Goal: Task Accomplishment & Management: Complete application form

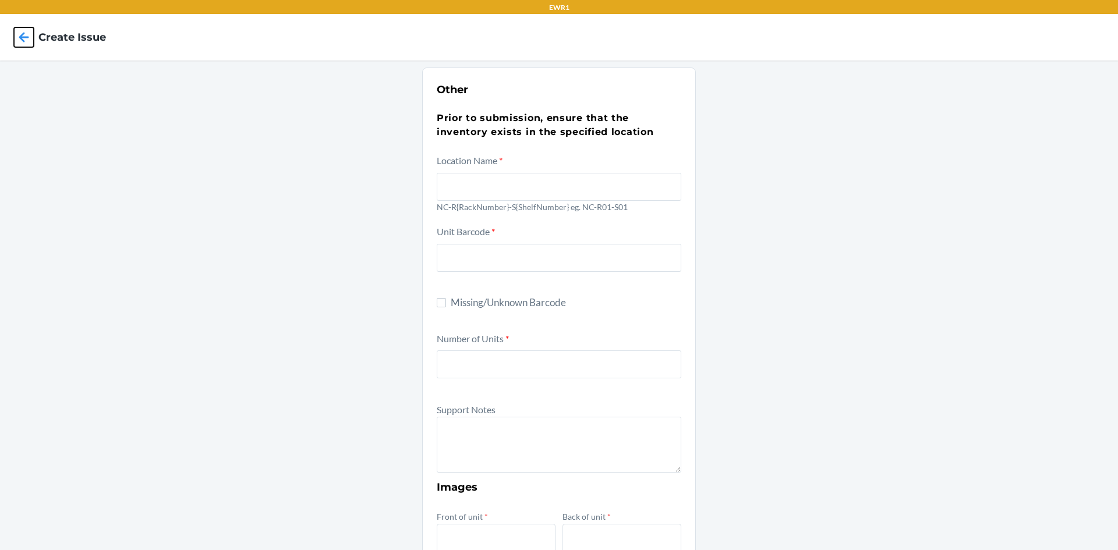
click at [20, 41] on icon at bounding box center [24, 37] width 20 height 20
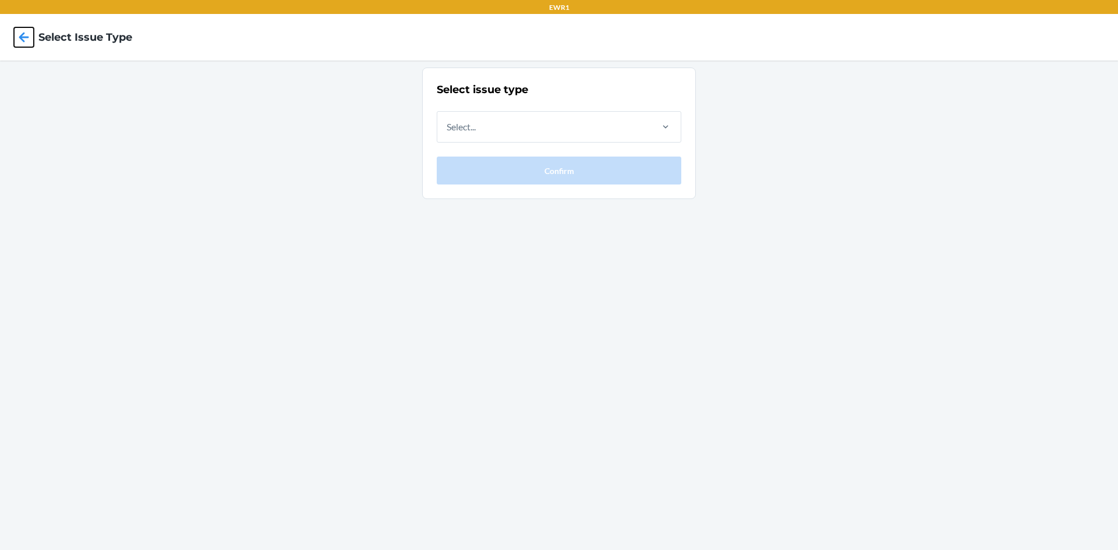
click at [20, 41] on icon at bounding box center [24, 37] width 20 height 20
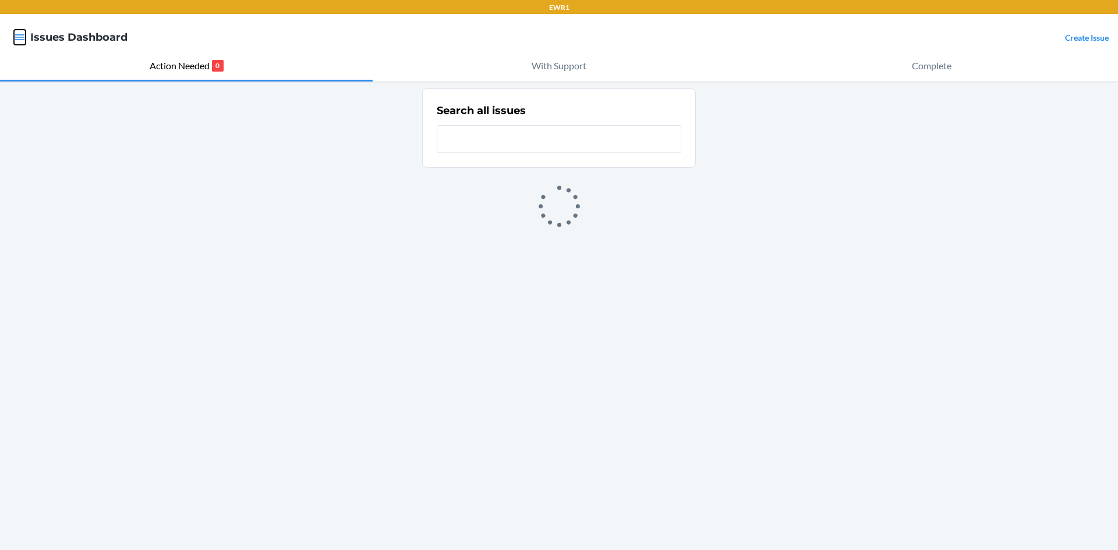
click at [20, 41] on icon "button" at bounding box center [20, 37] width 12 height 12
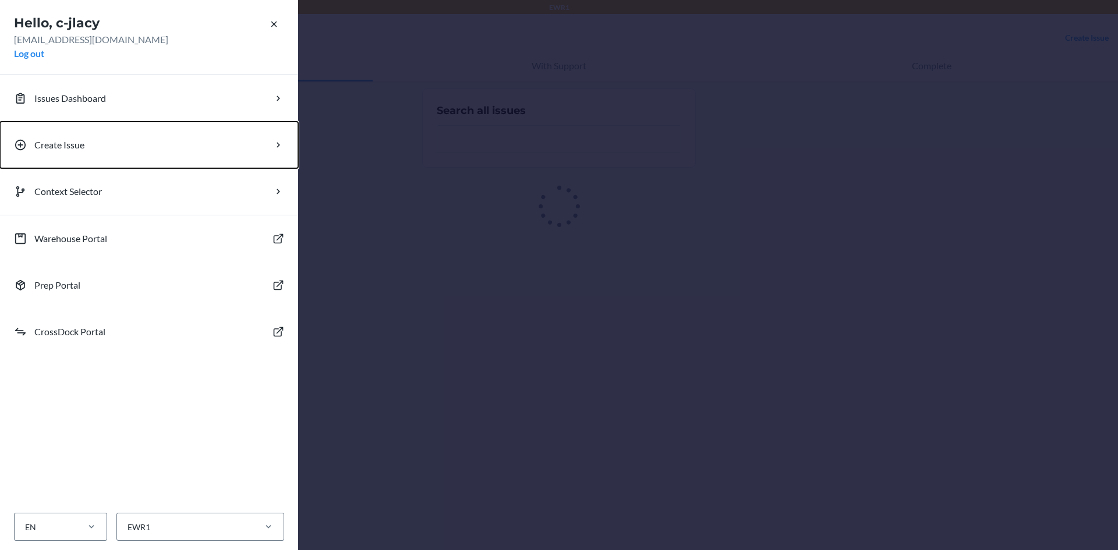
click at [52, 142] on p "Create Issue" at bounding box center [59, 145] width 50 height 14
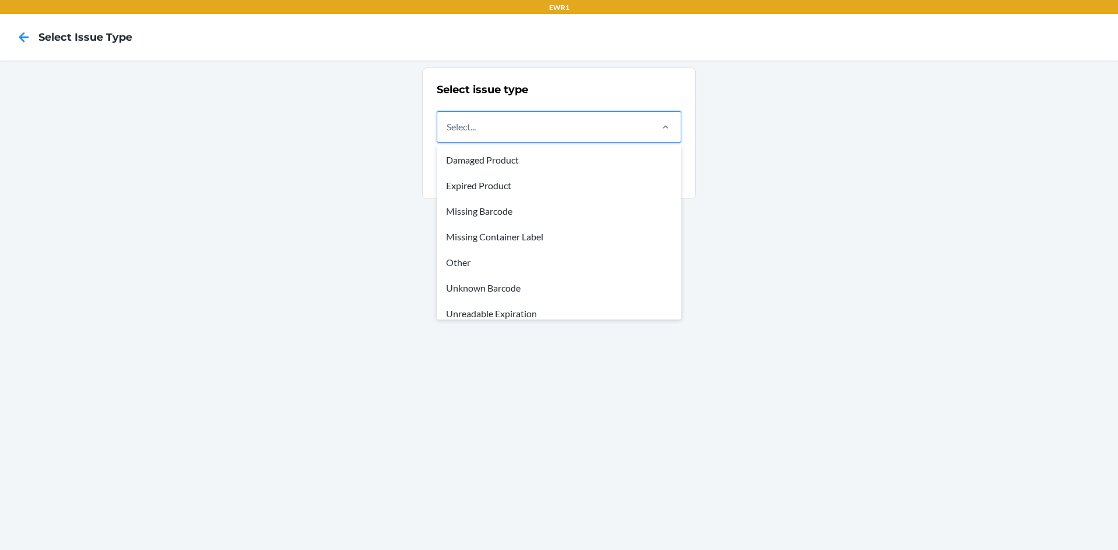
click at [507, 131] on div "Select..." at bounding box center [543, 127] width 213 height 30
click at [448, 131] on input "option Damaged Product focused, 1 of 8. 8 results available. Use Up and Down to…" at bounding box center [447, 127] width 1 height 14
click at [484, 264] on div "Other" at bounding box center [559, 263] width 240 height 26
click at [448, 134] on input "option Other focused, 5 of 8. 8 results available. Use Up and Down to choose op…" at bounding box center [447, 127] width 1 height 14
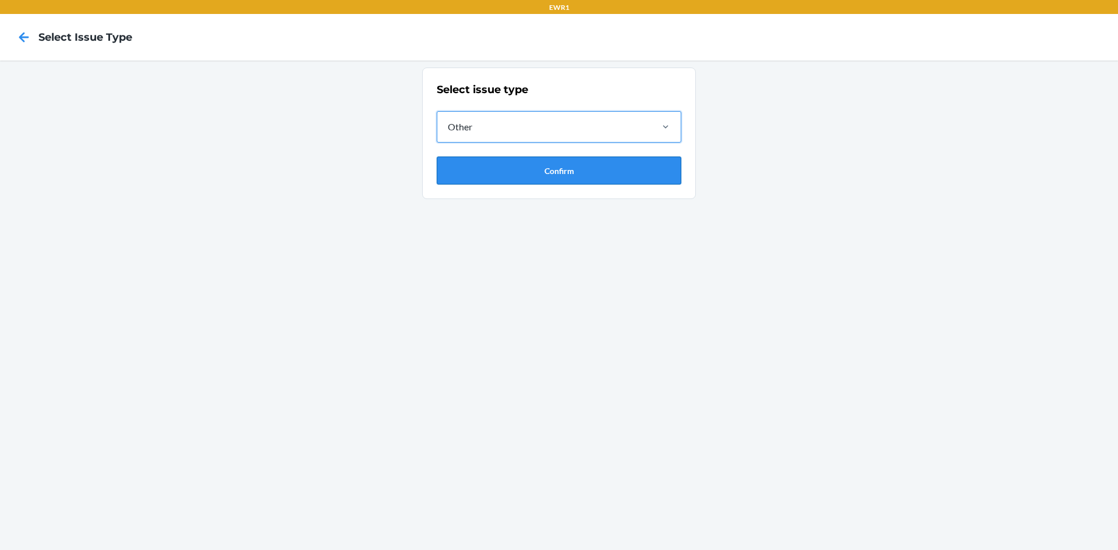
click at [506, 169] on button "Confirm" at bounding box center [559, 171] width 245 height 28
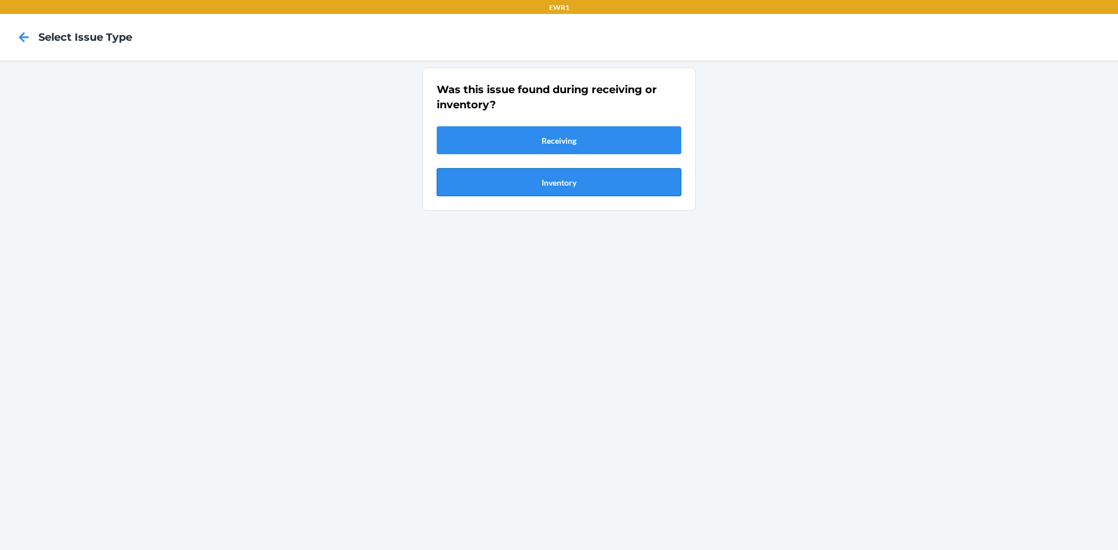
click at [506, 181] on button "Inventory" at bounding box center [559, 182] width 245 height 28
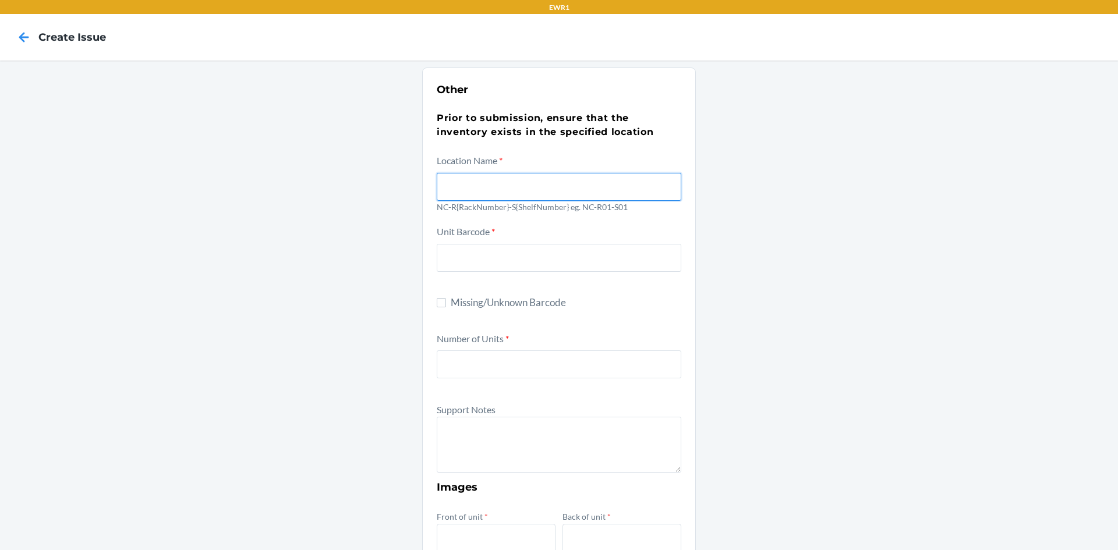
click at [490, 191] on input "text" at bounding box center [559, 187] width 245 height 28
type input "NC-R01-S01"
click at [532, 263] on input "text" at bounding box center [559, 258] width 245 height 28
click at [438, 304] on input "Missing/Unknown Barcode" at bounding box center [441, 302] width 9 height 9
checkbox input "true"
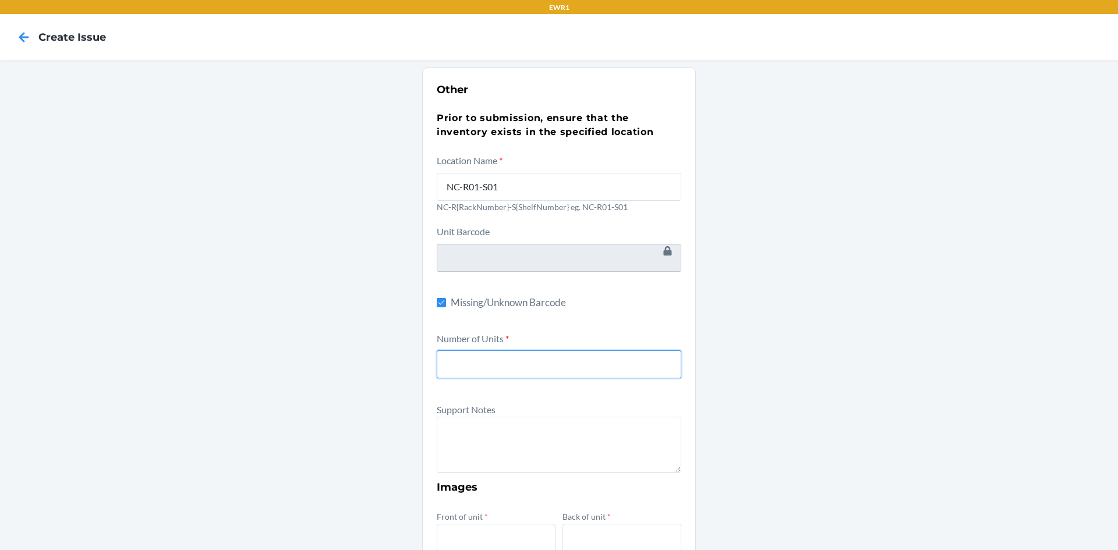
click at [493, 373] on input "number" at bounding box center [559, 365] width 245 height 28
type input "1"
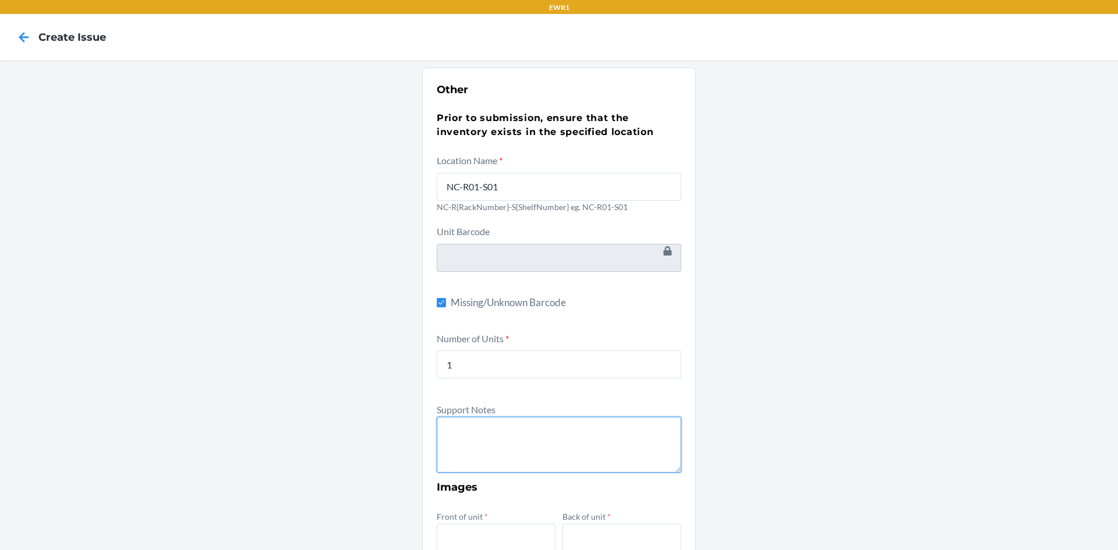
click at [506, 429] on textarea at bounding box center [559, 445] width 245 height 56
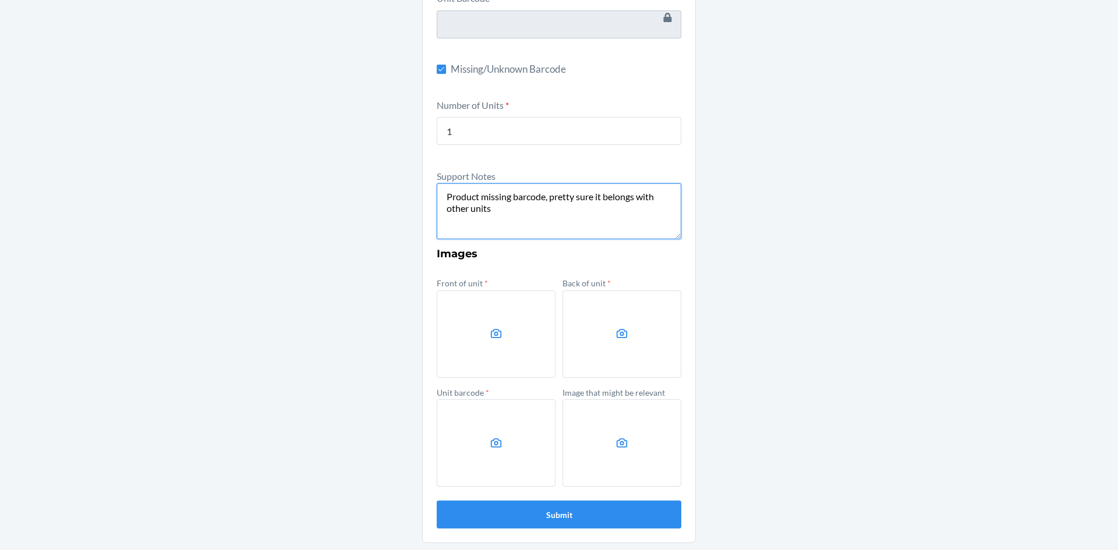
type textarea "Product missing barcode, pretty sure it belongs with other units"
click at [485, 336] on label at bounding box center [496, 334] width 119 height 87
click at [0, 0] on input "file" at bounding box center [0, 0] width 0 height 0
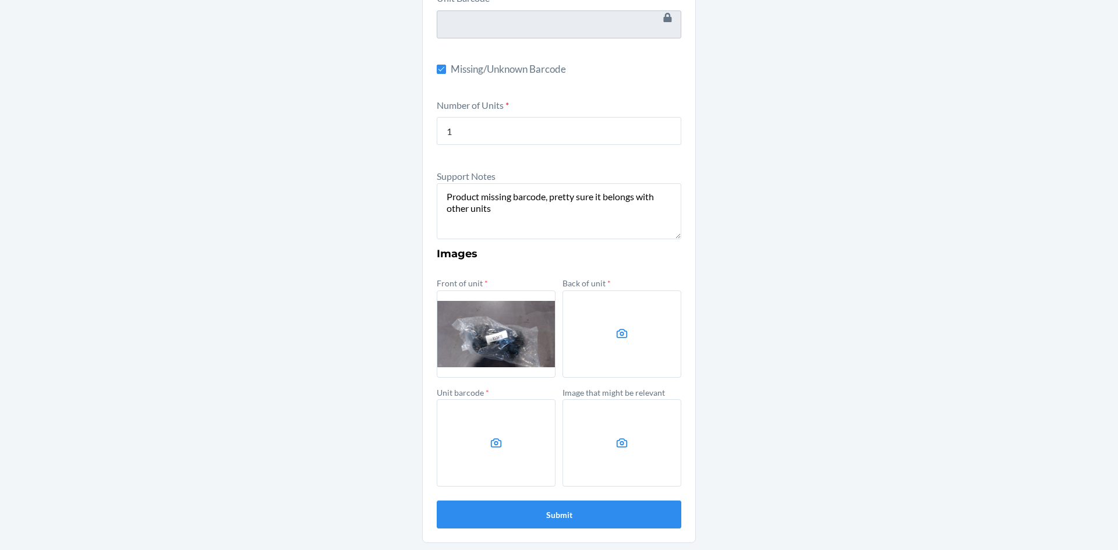
click at [597, 337] on label at bounding box center [622, 334] width 119 height 87
click at [0, 0] on input "file" at bounding box center [0, 0] width 0 height 0
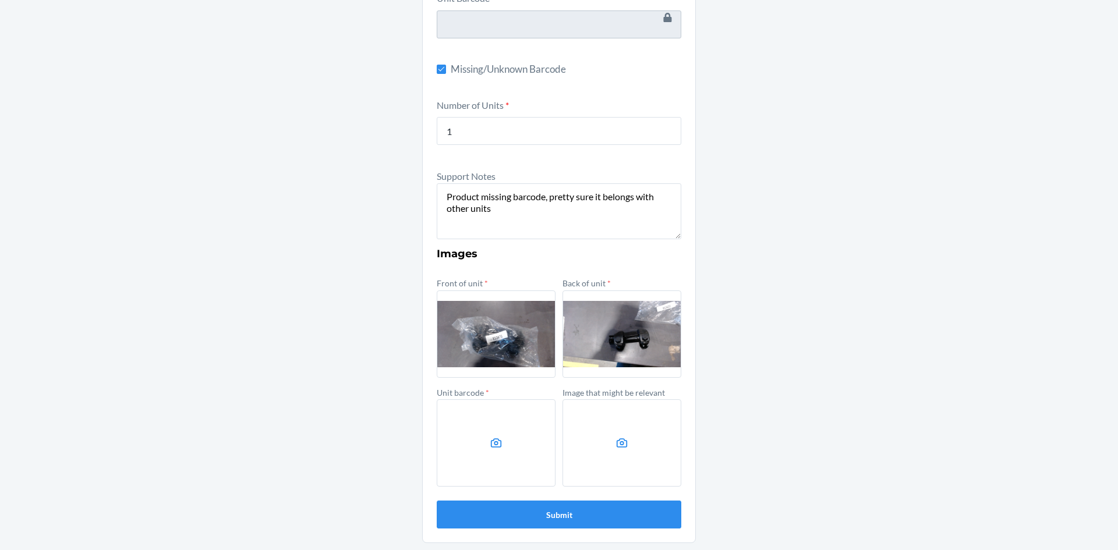
click at [507, 448] on label at bounding box center [496, 443] width 119 height 87
click at [0, 0] on input "file" at bounding box center [0, 0] width 0 height 0
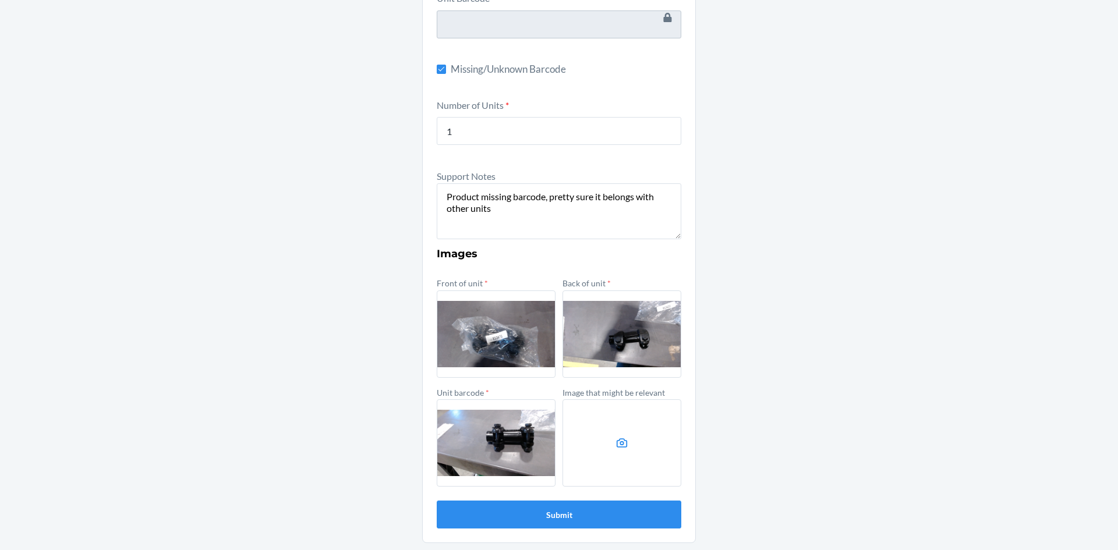
click at [623, 450] on label at bounding box center [622, 443] width 119 height 87
click at [0, 0] on input "file" at bounding box center [0, 0] width 0 height 0
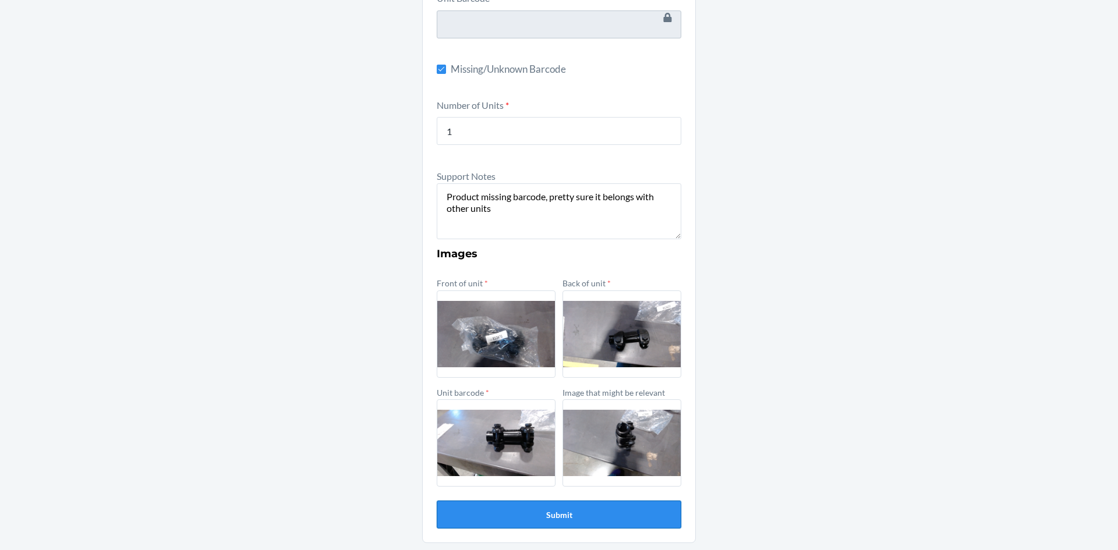
click at [557, 517] on button "Submit" at bounding box center [559, 515] width 245 height 28
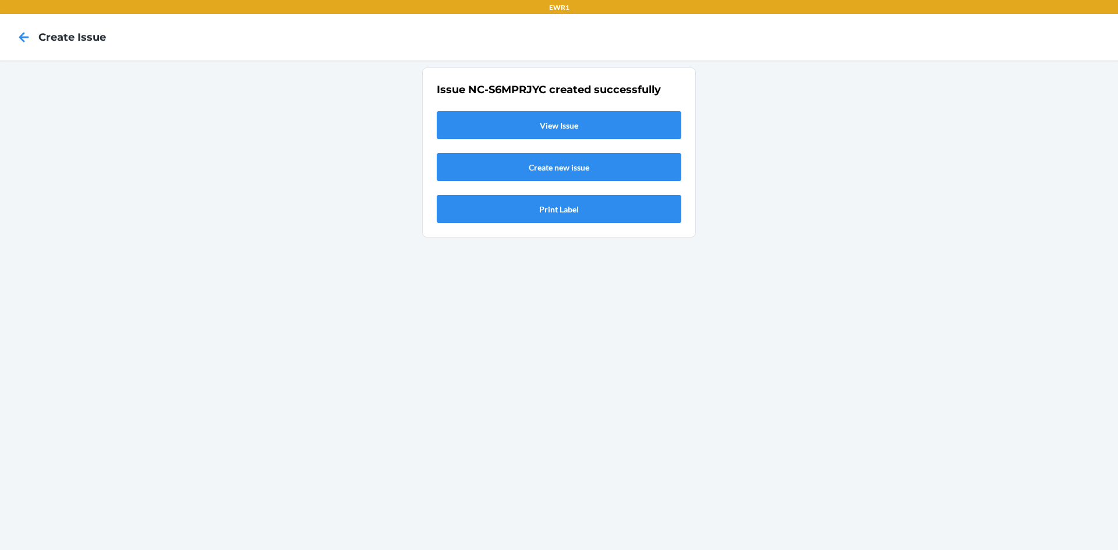
scroll to position [0, 0]
click at [546, 123] on link "View Issue" at bounding box center [559, 125] width 245 height 28
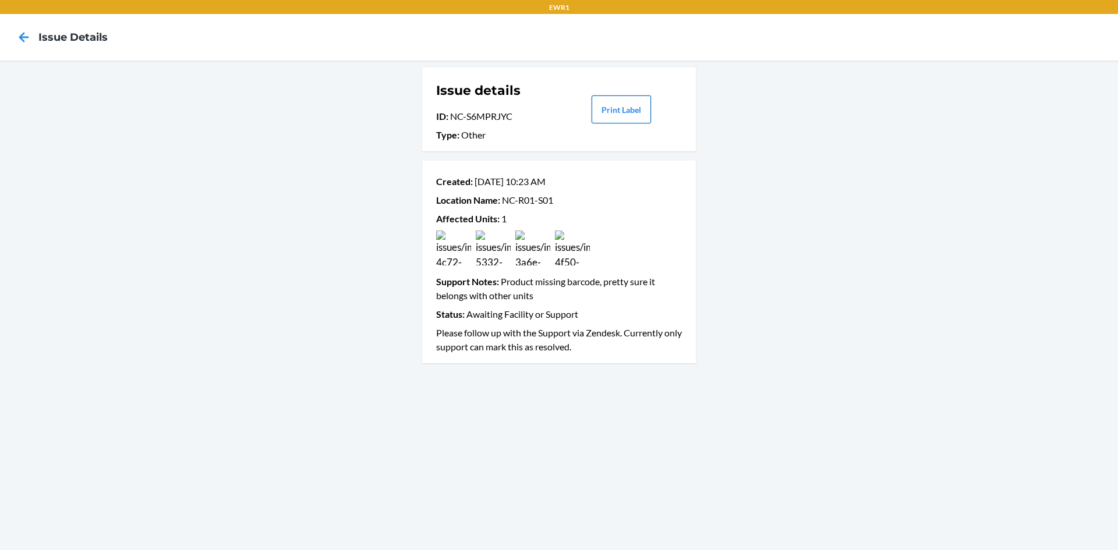
click at [653, 100] on div "Print Label" at bounding box center [621, 110] width 122 height 56
click at [617, 111] on button "Print Label" at bounding box center [621, 110] width 59 height 28
click at [25, 42] on icon at bounding box center [24, 37] width 20 height 20
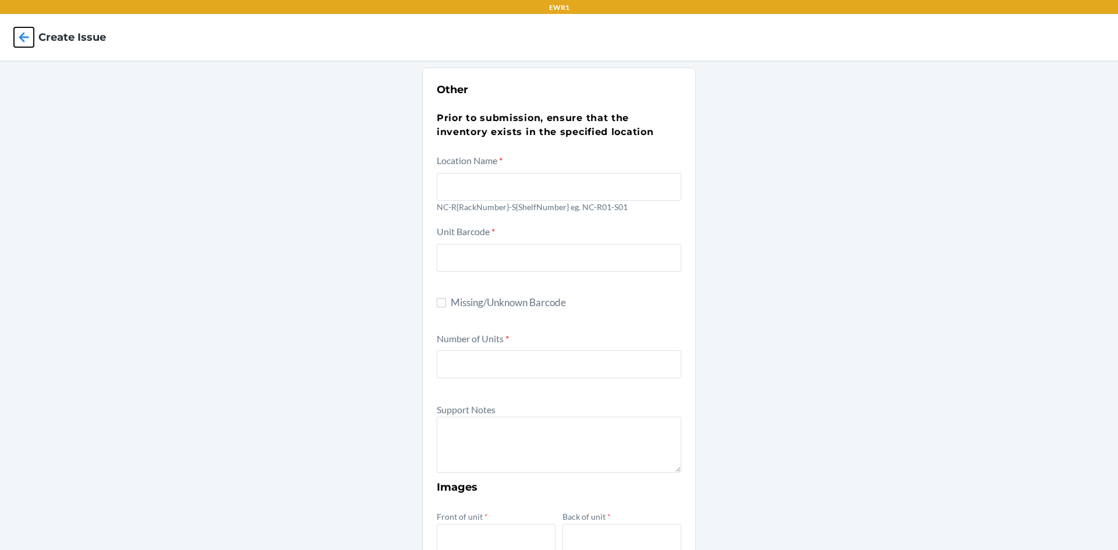
click at [25, 42] on icon at bounding box center [24, 37] width 20 height 20
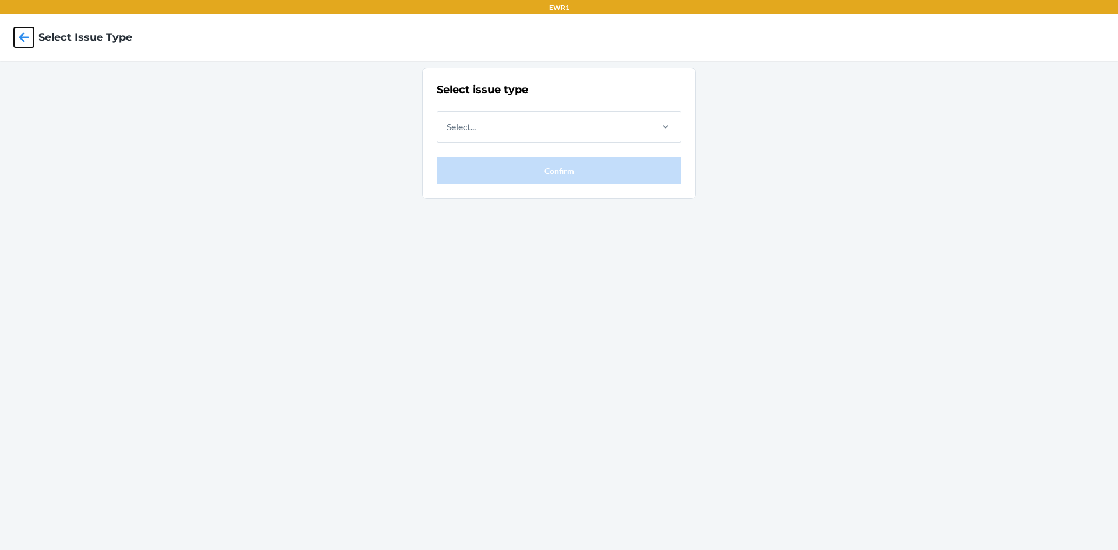
click at [25, 42] on icon at bounding box center [24, 37] width 20 height 20
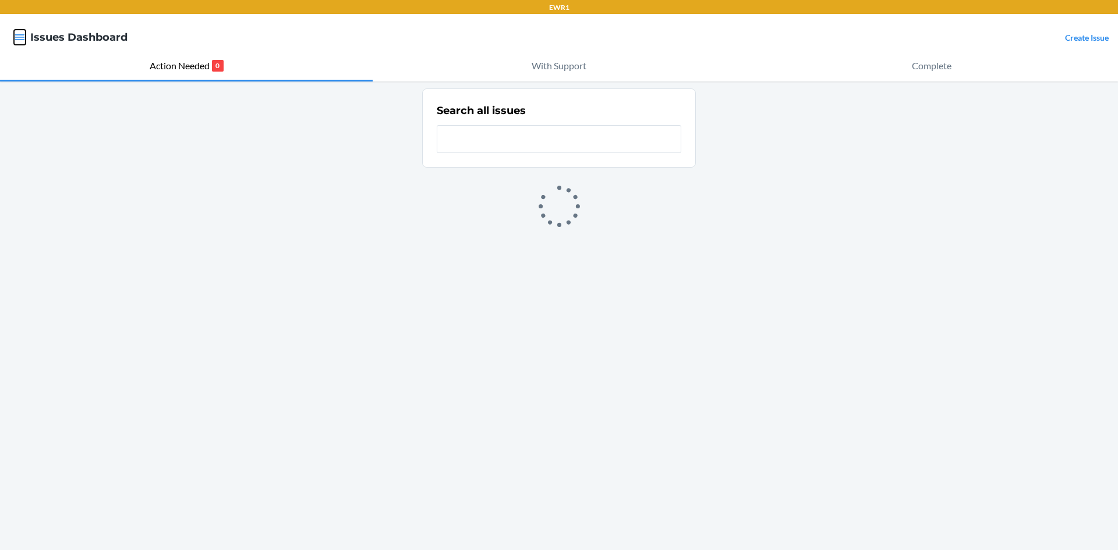
click at [23, 44] on button "button" at bounding box center [20, 37] width 12 height 15
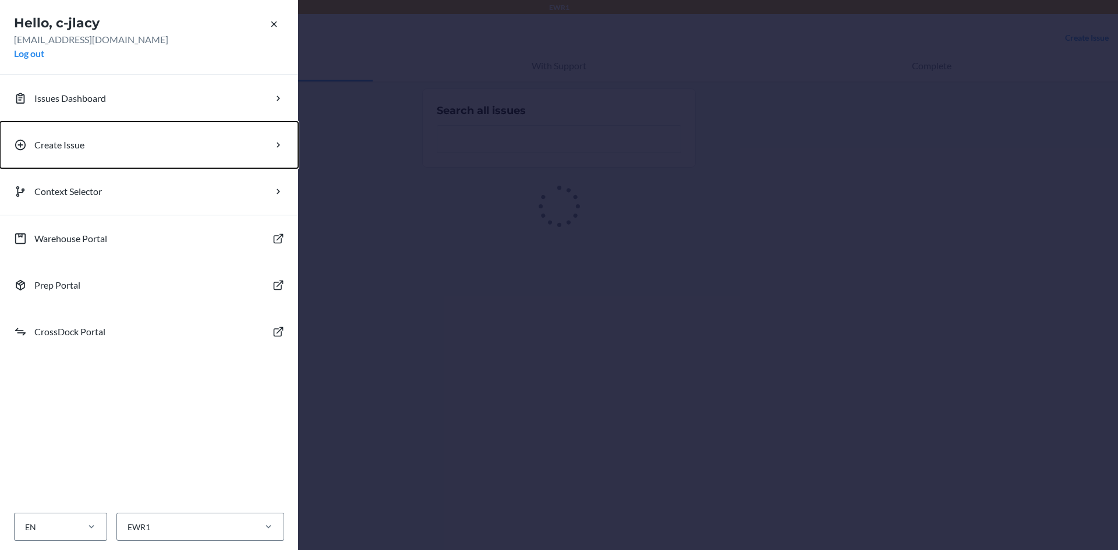
click at [51, 141] on p "Create Issue" at bounding box center [59, 145] width 50 height 14
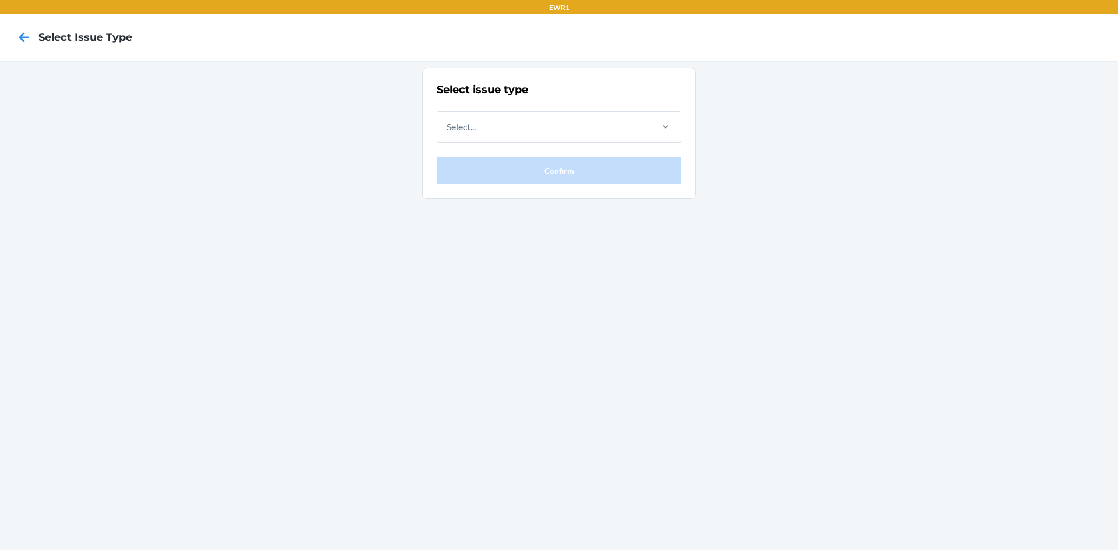
click at [549, 146] on div "Select issue type Select... Confirm" at bounding box center [559, 133] width 245 height 103
click at [552, 129] on div "Select..." at bounding box center [543, 127] width 213 height 30
click at [448, 129] on input "Select..." at bounding box center [447, 127] width 1 height 14
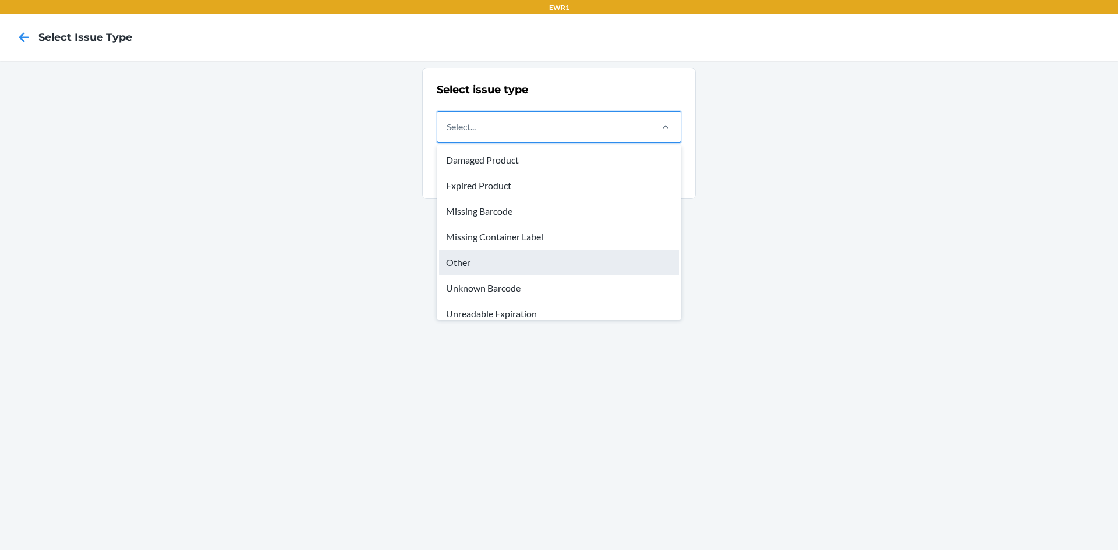
click at [506, 260] on div "Other" at bounding box center [559, 263] width 240 height 26
click at [448, 134] on input "option Other focused, 5 of 8. 8 results available. Use Up and Down to choose op…" at bounding box center [447, 127] width 1 height 14
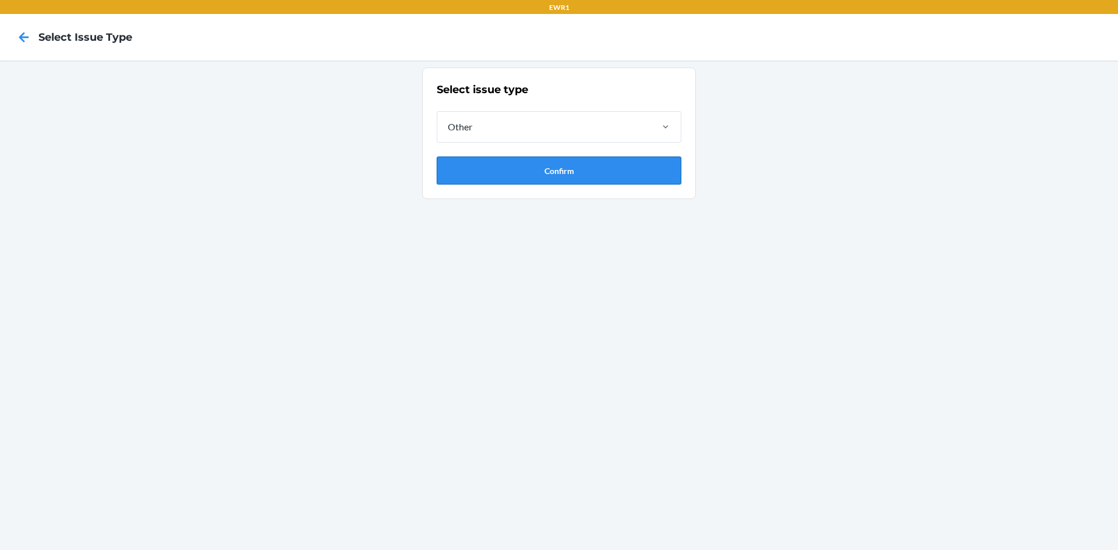
click at [537, 166] on button "Confirm" at bounding box center [559, 171] width 245 height 28
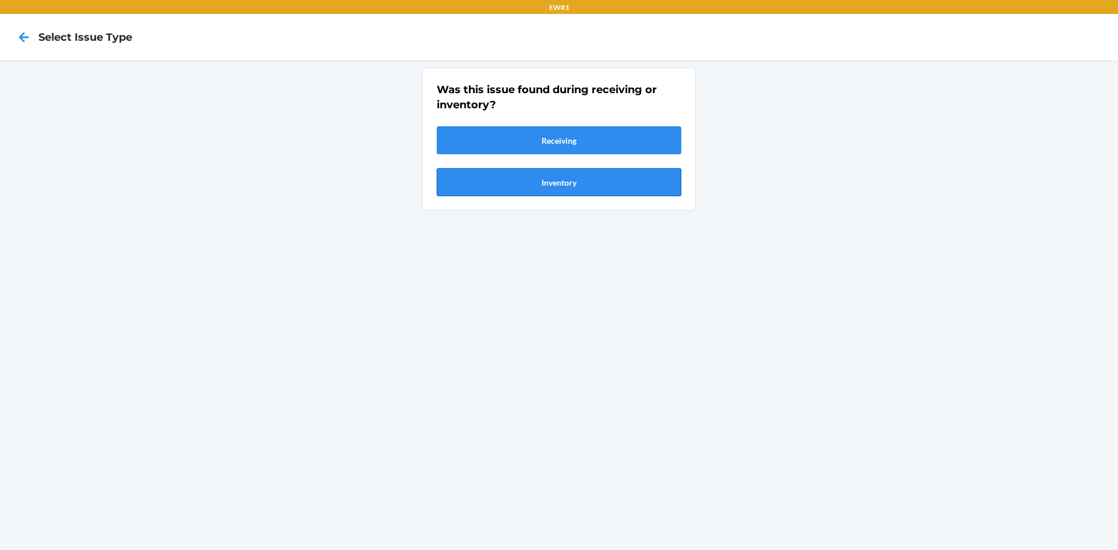
click at [520, 188] on button "Inventory" at bounding box center [559, 182] width 245 height 28
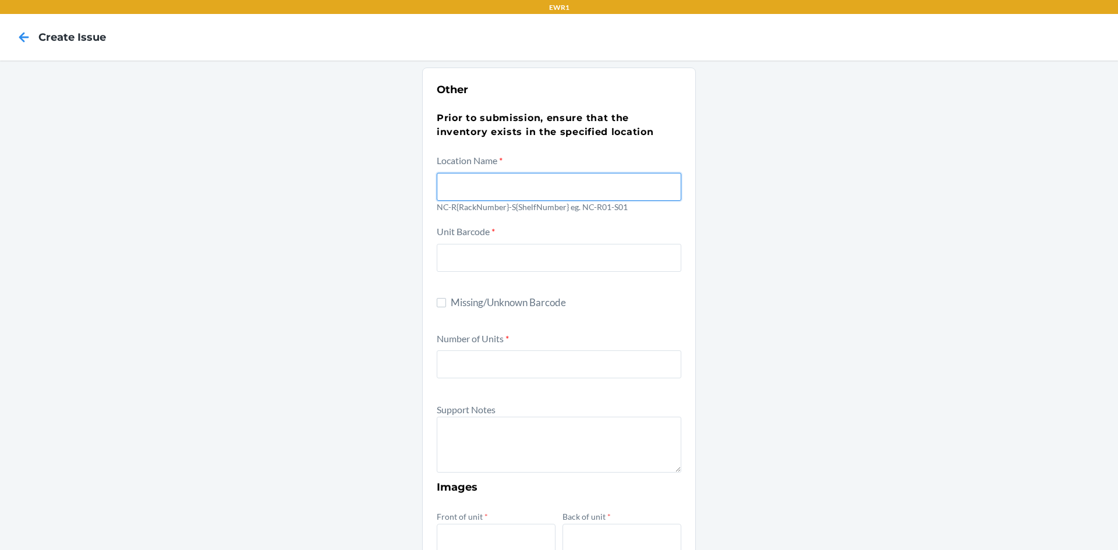
click at [488, 193] on input "text" at bounding box center [559, 187] width 245 height 28
type input "NC-R01-S01"
drag, startPoint x: 821, startPoint y: 293, endPoint x: 756, endPoint y: 323, distance: 71.9
click at [821, 294] on div "Other Prior to submission, ensure that the inventory exists in the specified lo…" at bounding box center [559, 423] width 1118 height 724
click at [437, 302] on input "Missing/Unknown Barcode" at bounding box center [441, 302] width 9 height 9
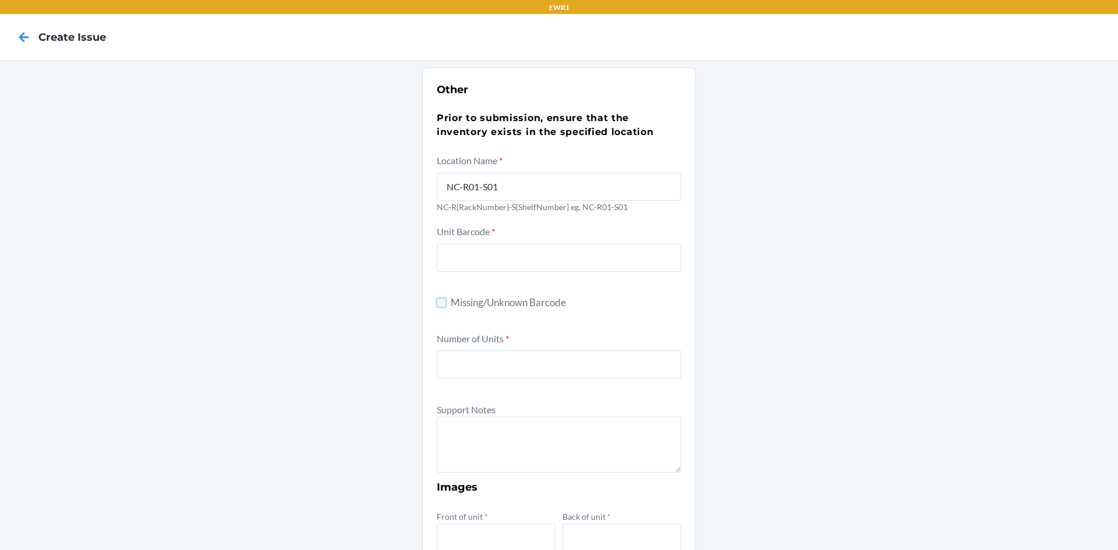
checkbox input "true"
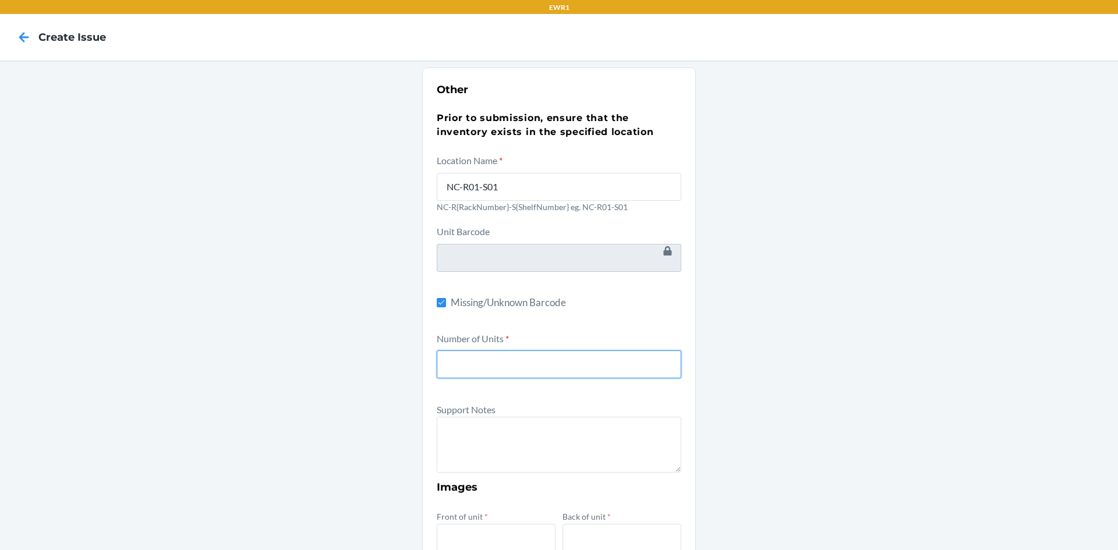
click at [452, 362] on input "number" at bounding box center [559, 365] width 245 height 28
type input "1"
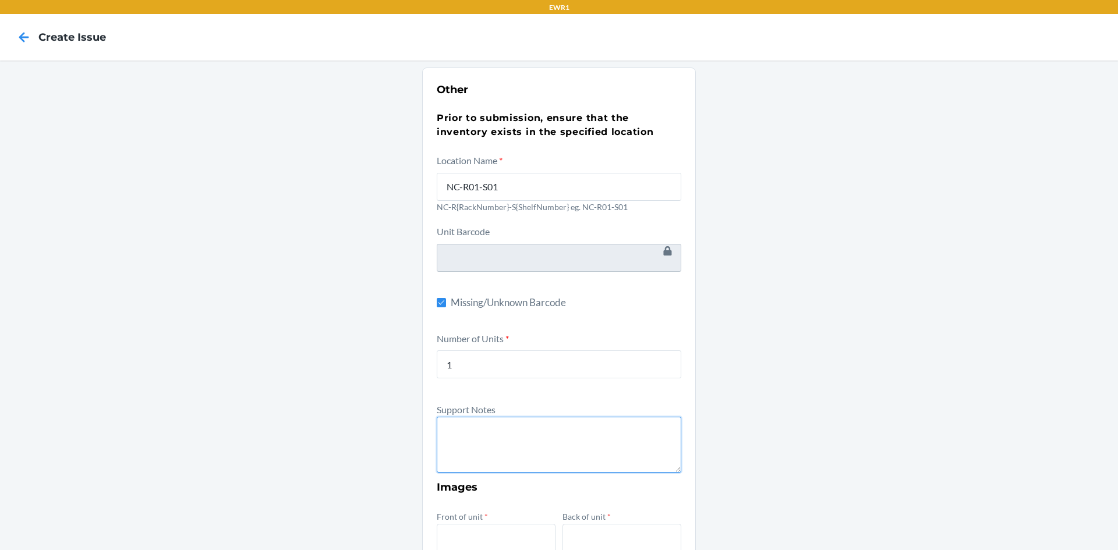
click at [522, 449] on textarea at bounding box center [559, 445] width 245 height 56
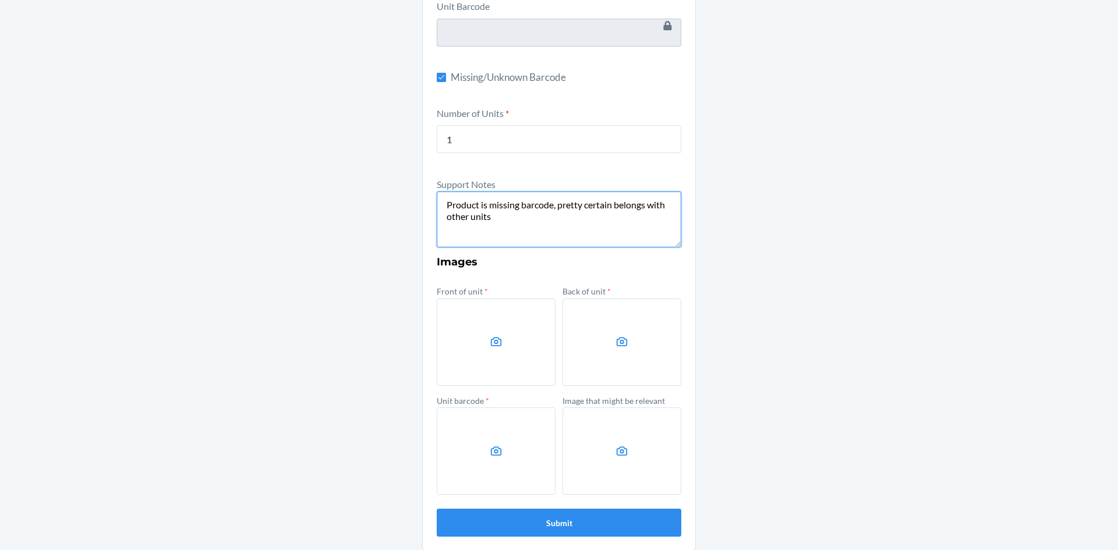
scroll to position [234, 0]
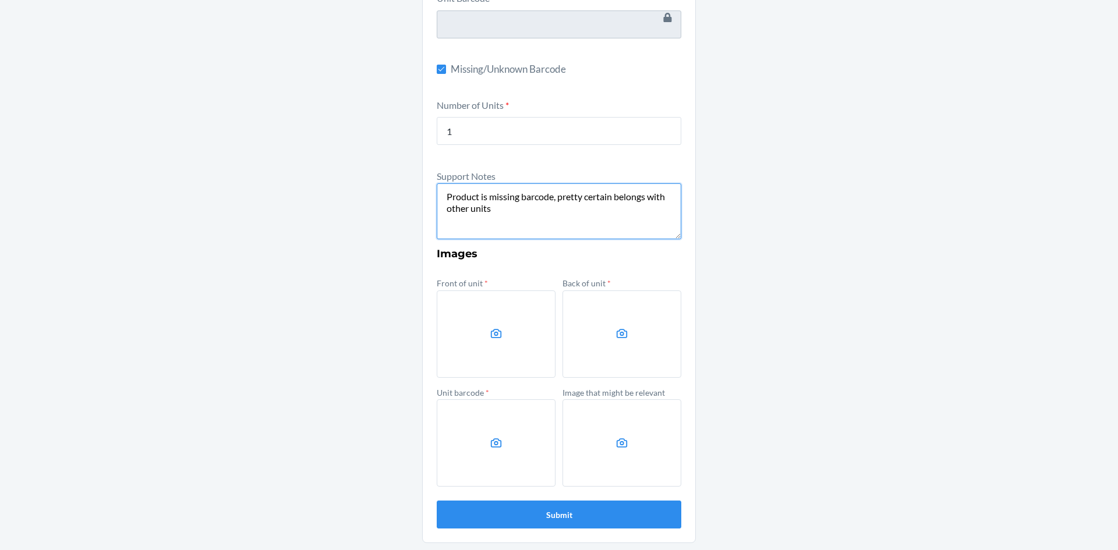
type textarea "Product is missing barcode, pretty certain belongs with other units"
click at [471, 325] on label at bounding box center [496, 334] width 119 height 87
click at [0, 0] on input "file" at bounding box center [0, 0] width 0 height 0
click at [571, 337] on label at bounding box center [622, 334] width 119 height 87
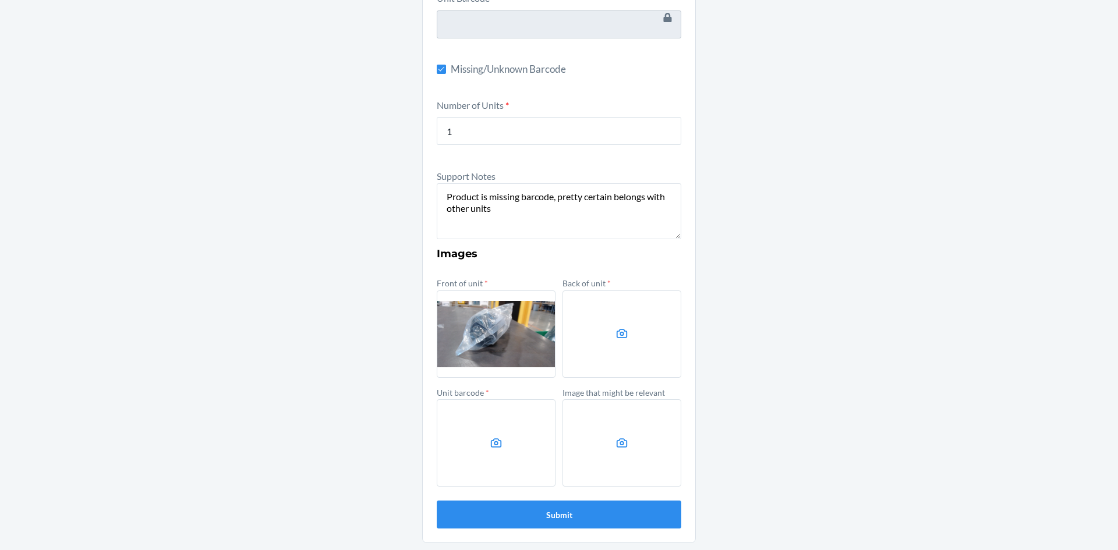
click at [0, 0] on input "file" at bounding box center [0, 0] width 0 height 0
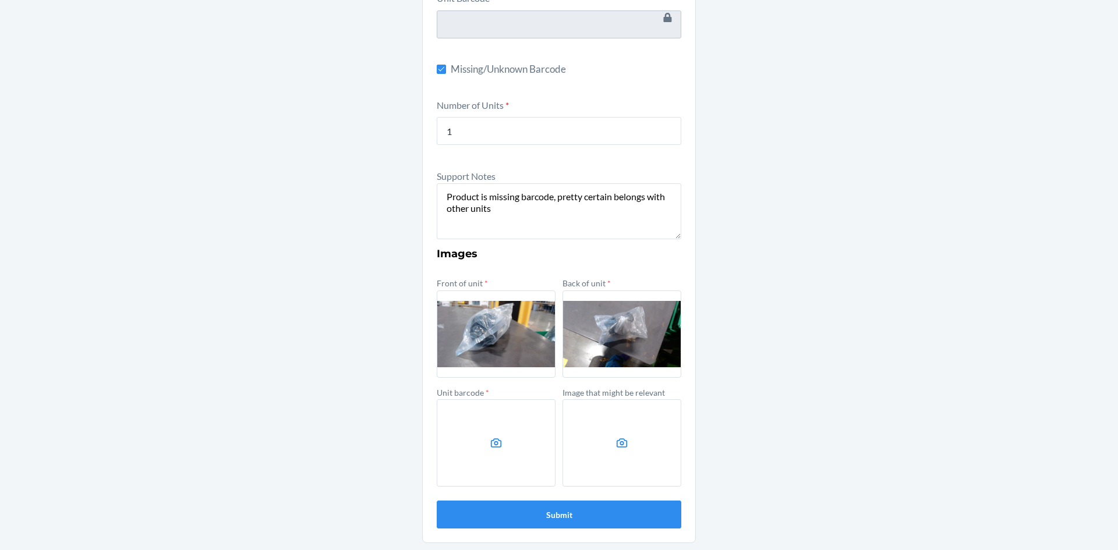
click at [493, 431] on label at bounding box center [496, 443] width 119 height 87
click at [0, 0] on input "file" at bounding box center [0, 0] width 0 height 0
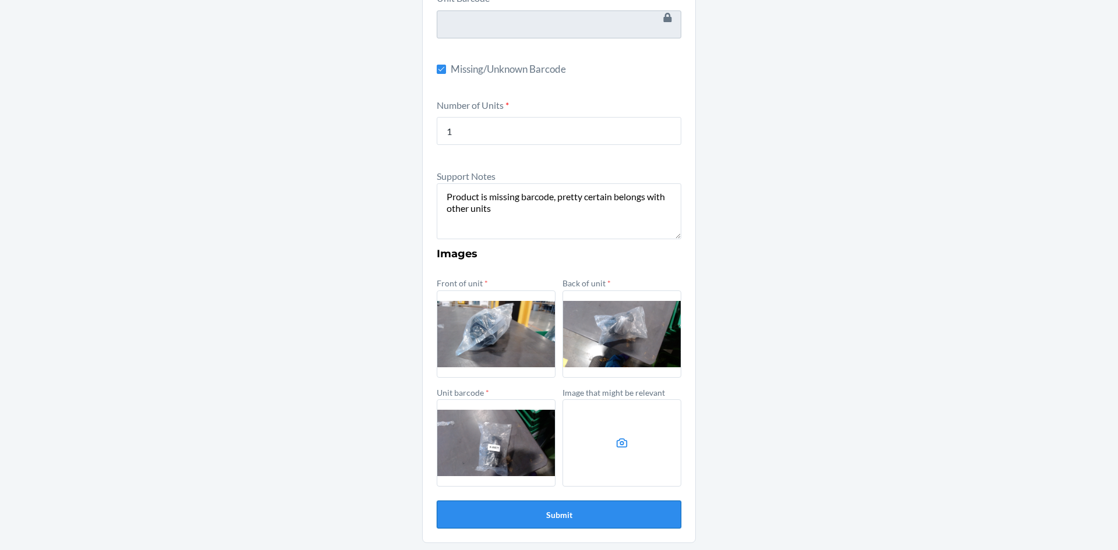
click at [541, 505] on button "Submit" at bounding box center [559, 515] width 245 height 28
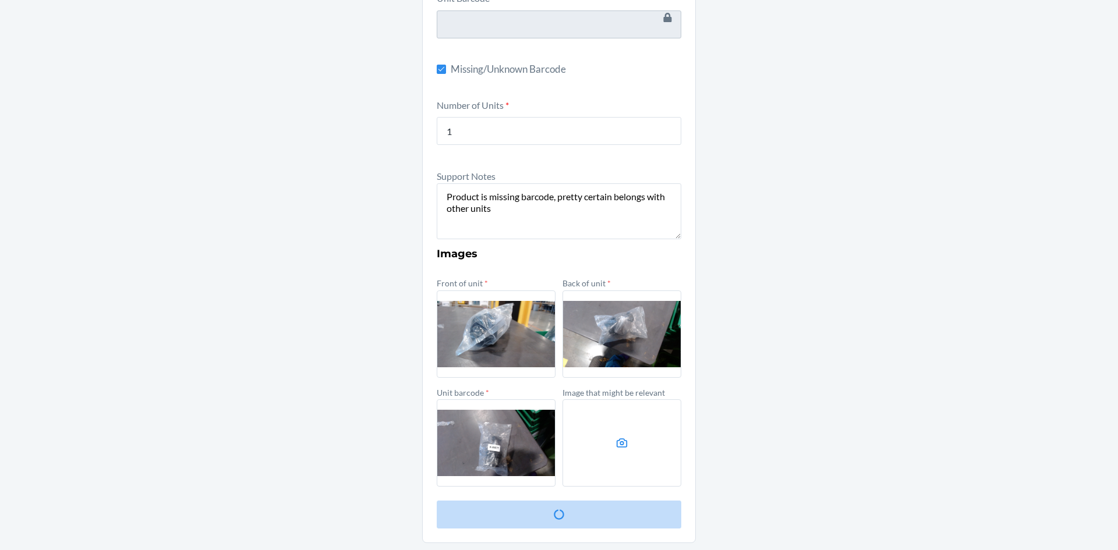
scroll to position [0, 0]
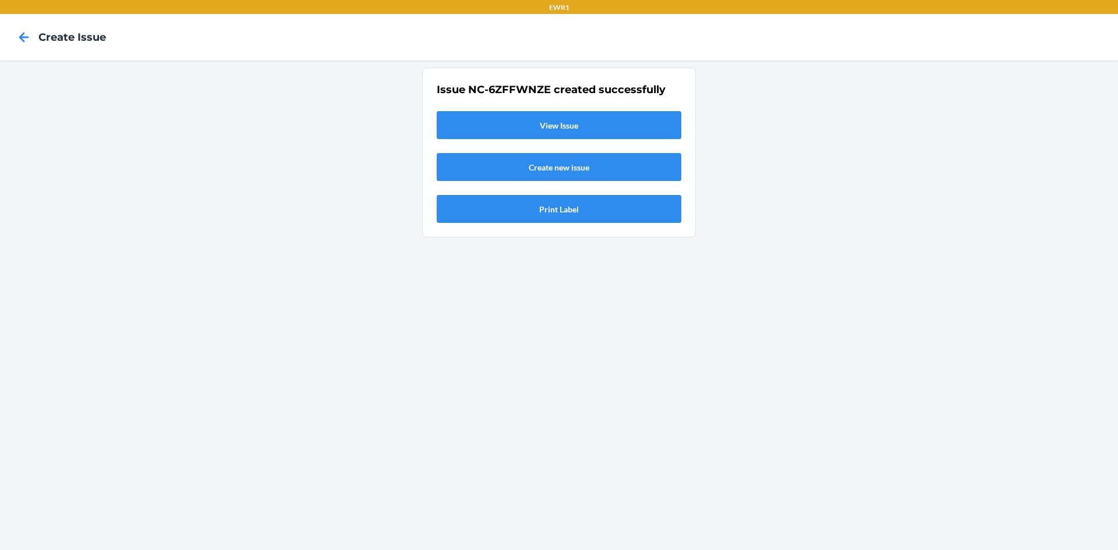
click at [574, 118] on link "View Issue" at bounding box center [559, 125] width 245 height 28
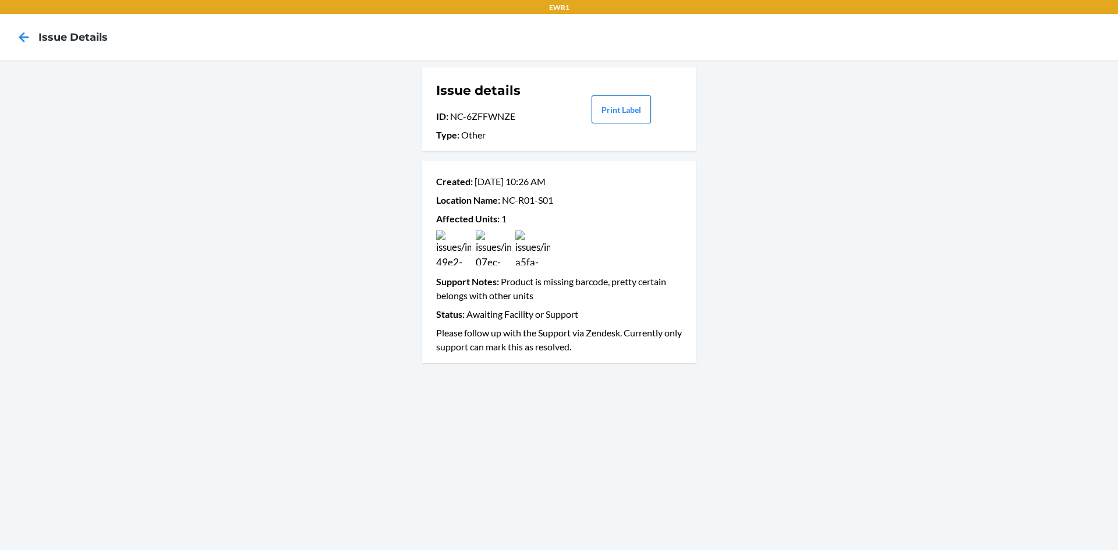
click at [620, 105] on button "Print Label" at bounding box center [621, 110] width 59 height 28
click at [24, 40] on icon at bounding box center [24, 37] width 20 height 20
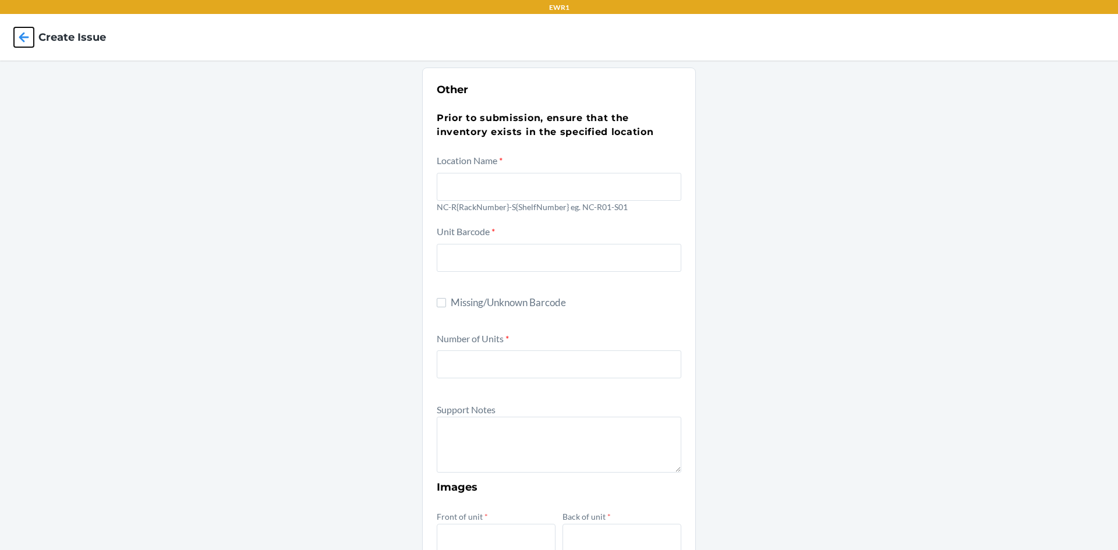
click at [24, 40] on icon at bounding box center [24, 37] width 20 height 20
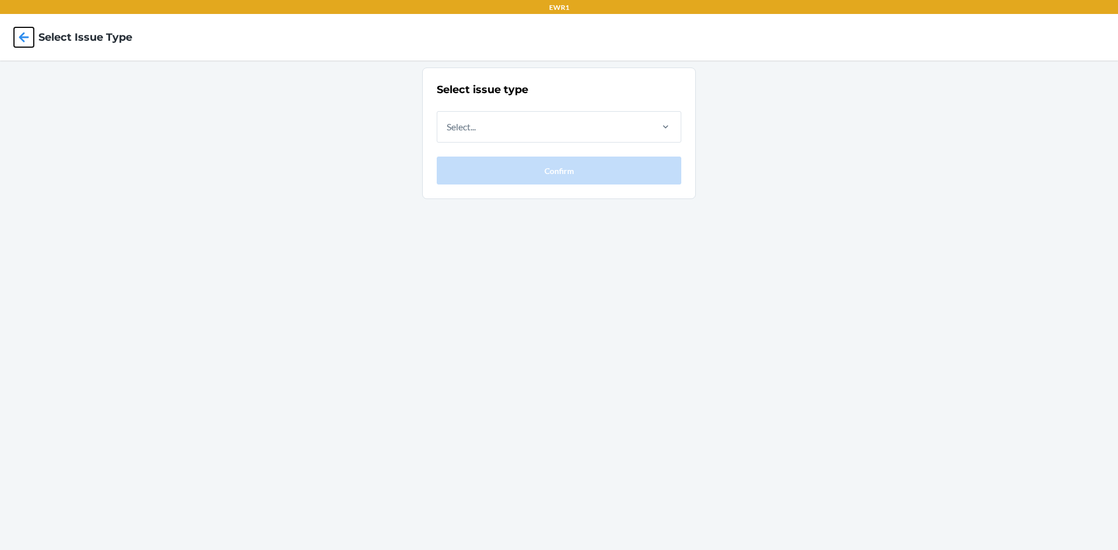
click at [24, 40] on icon at bounding box center [24, 37] width 20 height 20
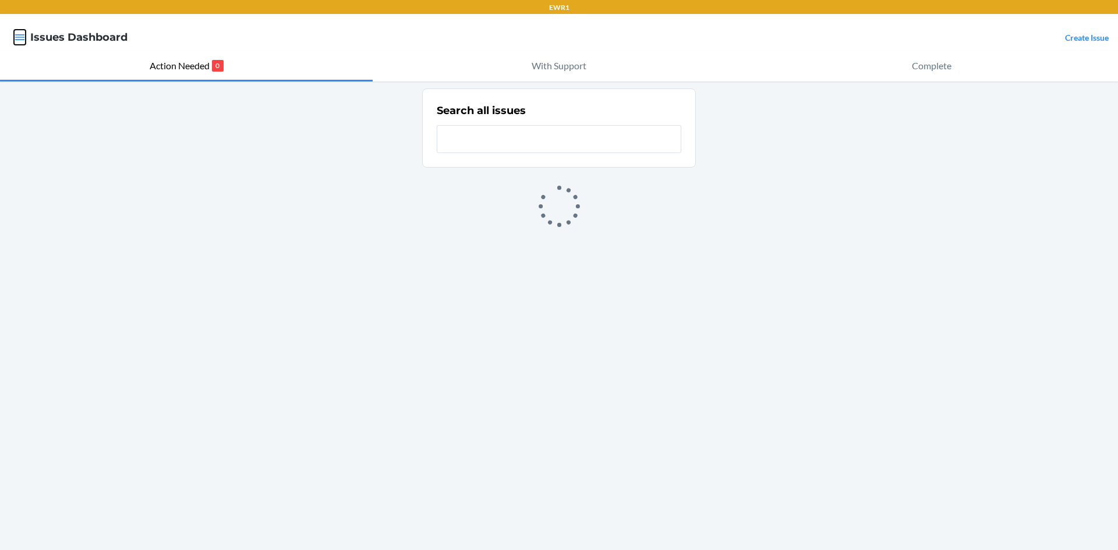
click at [23, 42] on icon "button" at bounding box center [20, 37] width 12 height 12
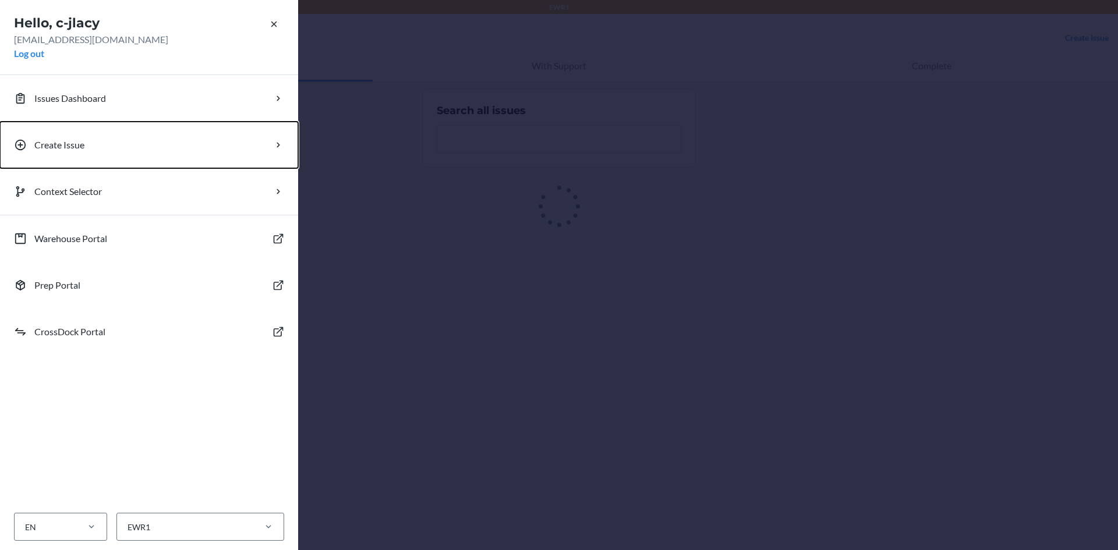
click at [91, 148] on button "Create Issue" at bounding box center [149, 145] width 298 height 47
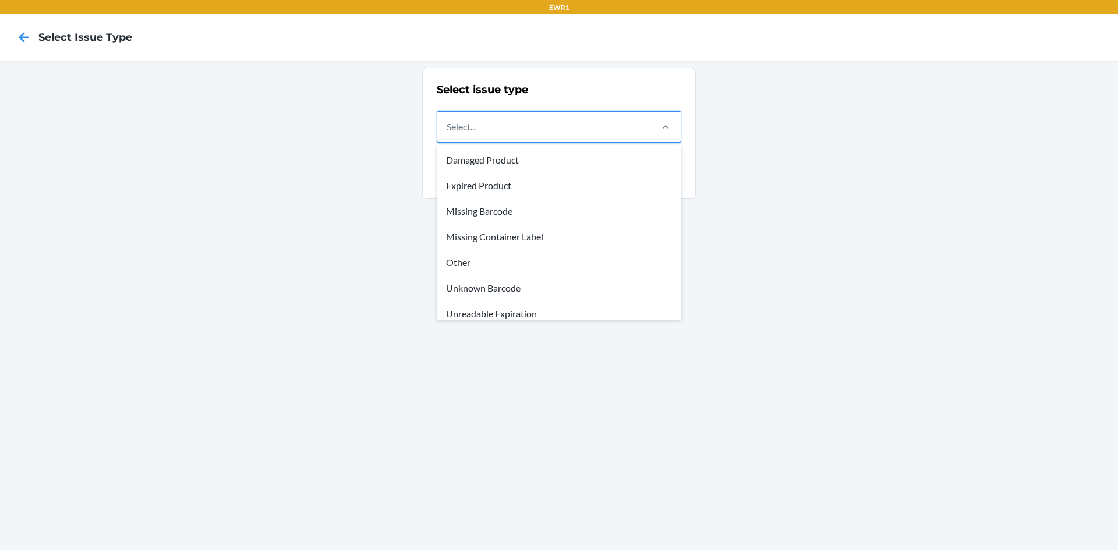
click at [576, 128] on div "Select..." at bounding box center [543, 127] width 213 height 30
click at [448, 128] on input "option Damaged Product focused, 1 of 8. 8 results available. Use Up and Down to…" at bounding box center [447, 127] width 1 height 14
drag, startPoint x: 541, startPoint y: 126, endPoint x: 541, endPoint y: 133, distance: 7.0
click at [541, 130] on div "Select..." at bounding box center [543, 127] width 213 height 30
click at [448, 130] on input "option Damaged Product focused, 1 of 8. 8 results available. Use Up and Down to…" at bounding box center [447, 127] width 1 height 14
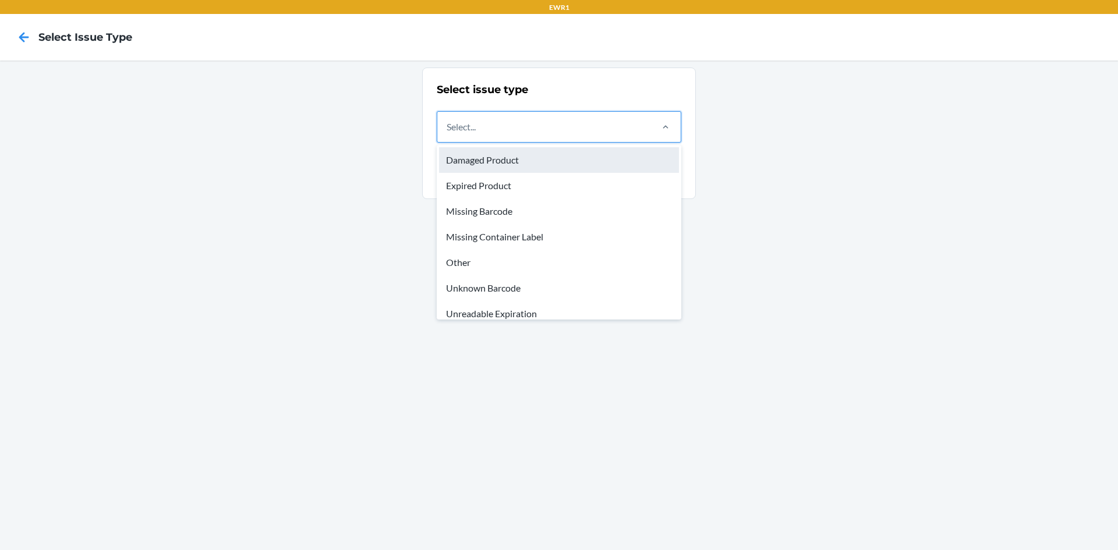
click at [530, 161] on div "Damaged Product" at bounding box center [559, 160] width 240 height 26
click at [448, 134] on input "option Damaged Product focused, 1 of 8. 8 results available. Use Up and Down to…" at bounding box center [447, 127] width 1 height 14
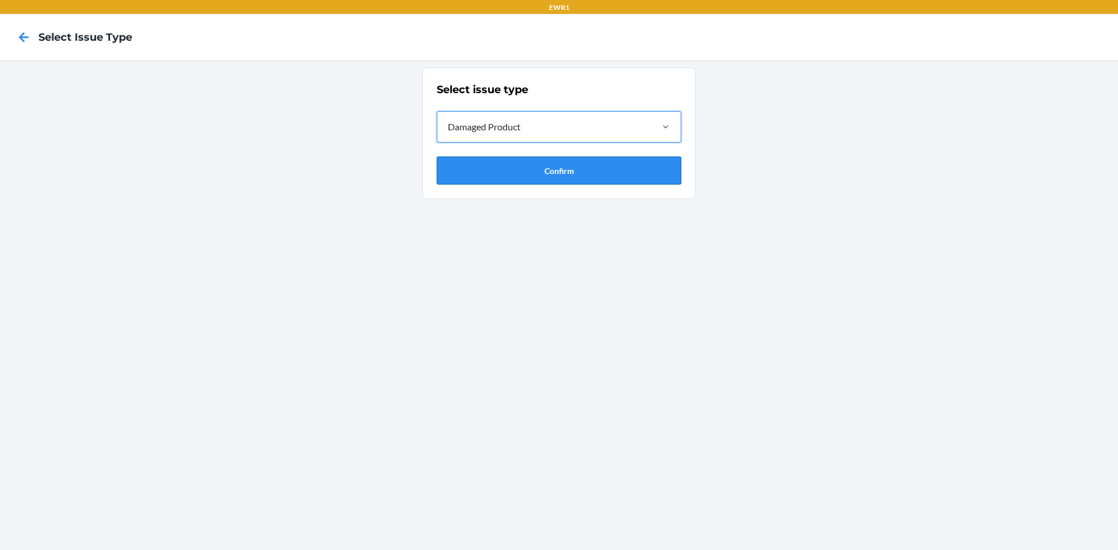
click at [529, 170] on button "Confirm" at bounding box center [559, 171] width 245 height 28
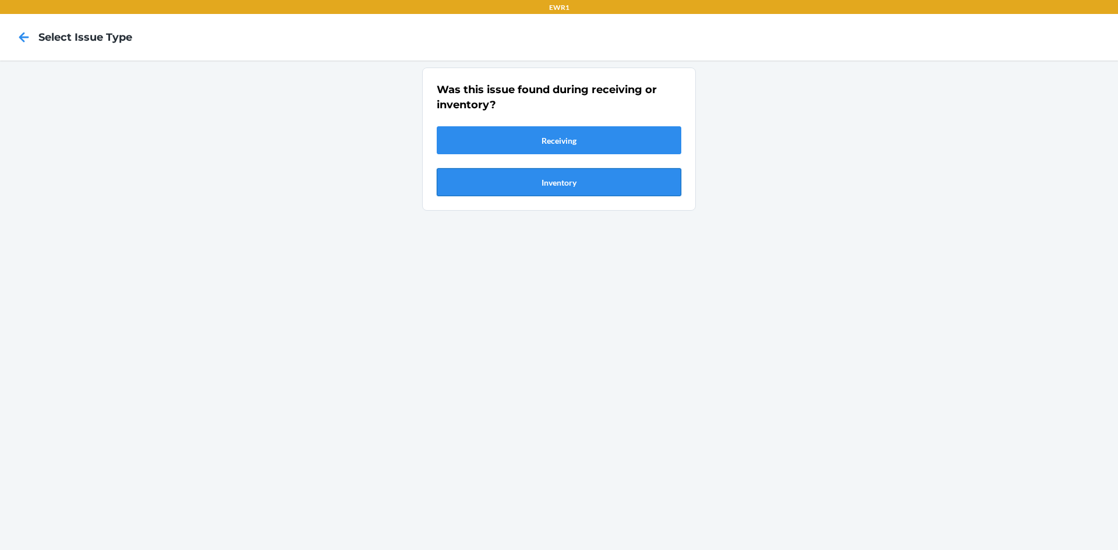
click at [524, 188] on button "Inventory" at bounding box center [559, 182] width 245 height 28
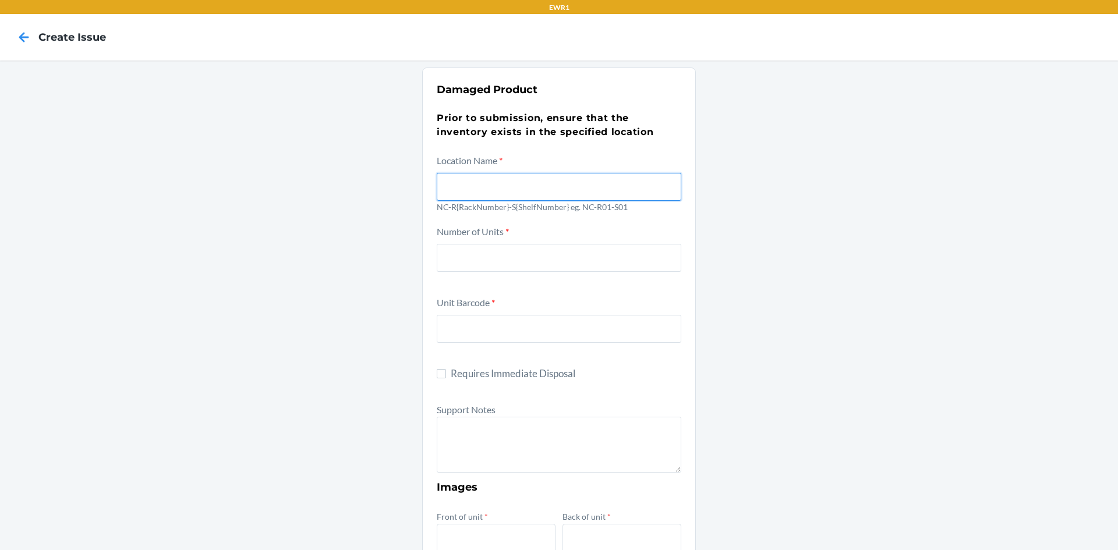
click at [512, 189] on input "text" at bounding box center [559, 187] width 245 height 28
type input "NC-R01-S01"
click at [1028, 223] on div "Damaged Product Prior to submission, ensure that the inventory exists in the sp…" at bounding box center [559, 477] width 1118 height 833
click at [495, 248] on input "number" at bounding box center [559, 258] width 245 height 28
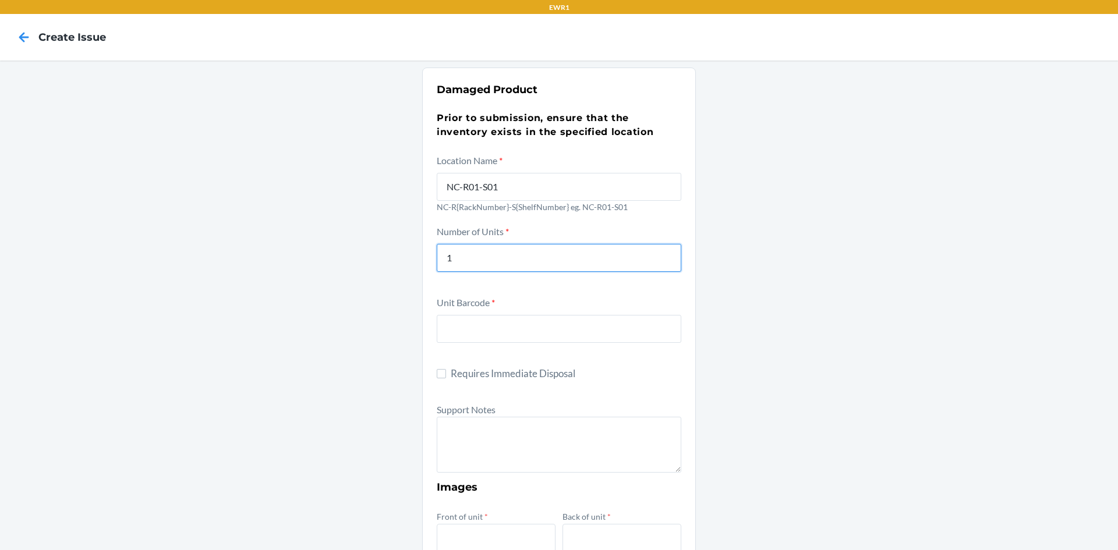
type input "1"
click at [502, 337] on input "text" at bounding box center [559, 329] width 245 height 28
type input "DWU52C58896"
click at [1075, 363] on div "Damaged Product Prior to submission, ensure that the inventory exists in the sp…" at bounding box center [559, 477] width 1118 height 833
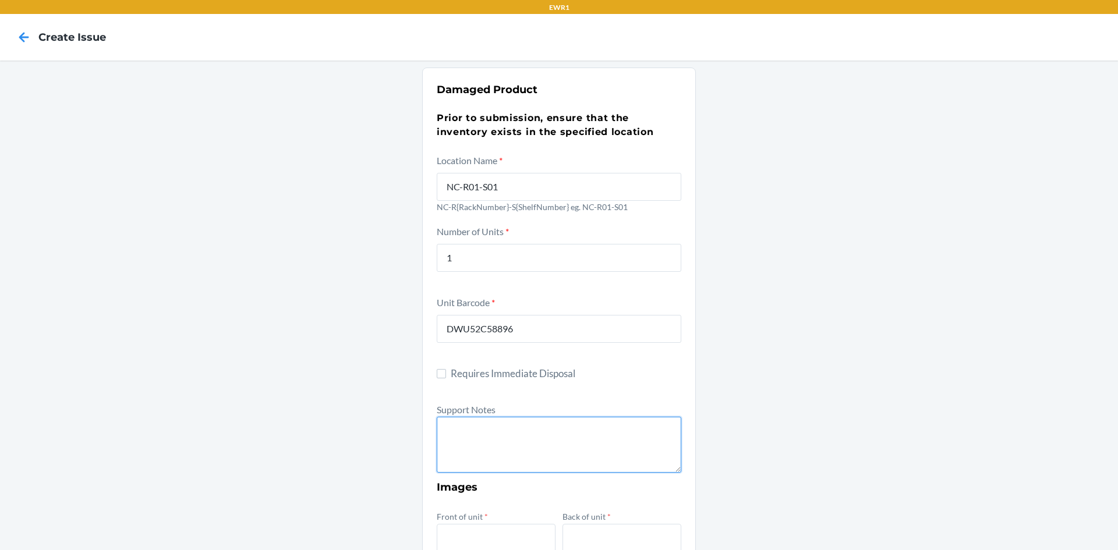
click at [602, 429] on textarea at bounding box center [559, 445] width 245 height 56
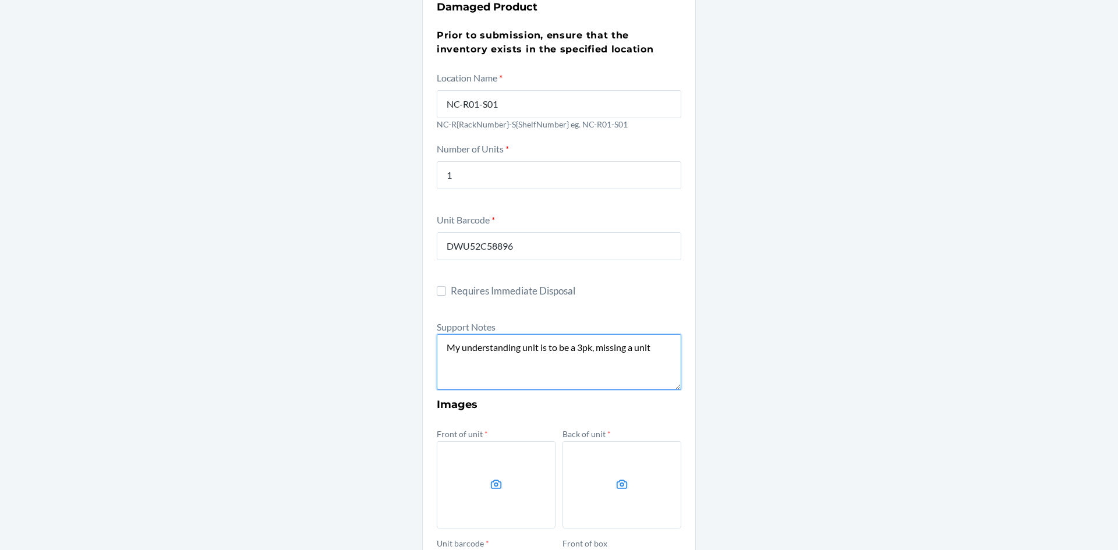
scroll to position [233, 0]
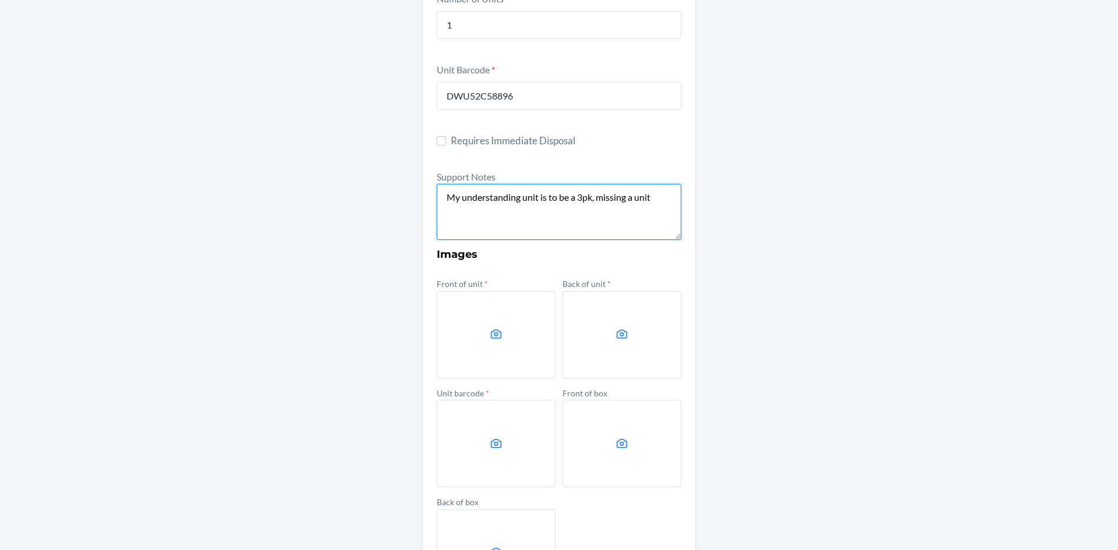
type textarea "My understanding unit is to be a 3pk, missing a unit"
click at [509, 336] on label at bounding box center [496, 334] width 119 height 87
click at [0, 0] on input "file" at bounding box center [0, 0] width 0 height 0
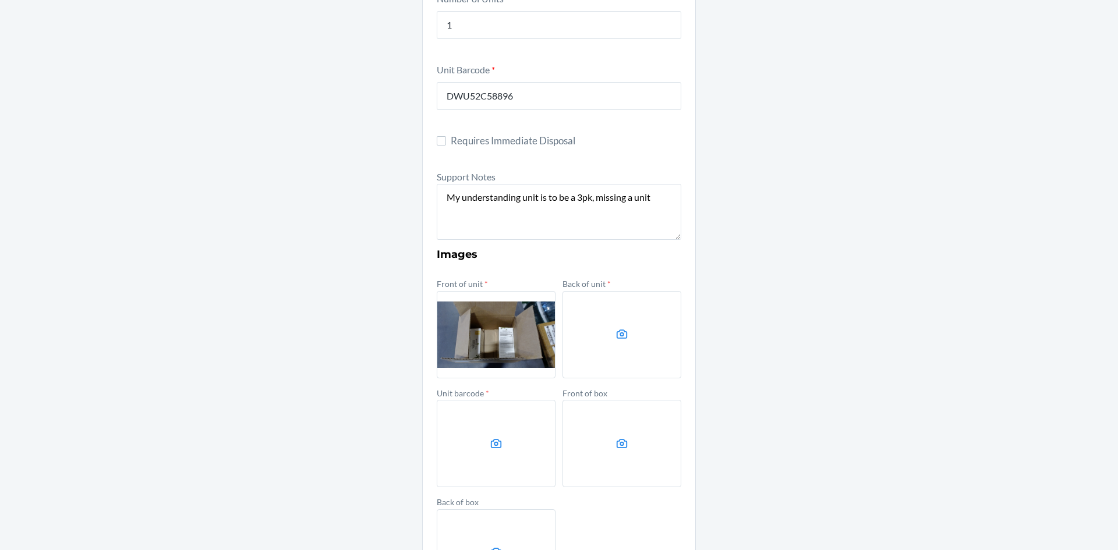
click at [616, 354] on label at bounding box center [622, 334] width 119 height 87
click at [0, 0] on input "file" at bounding box center [0, 0] width 0 height 0
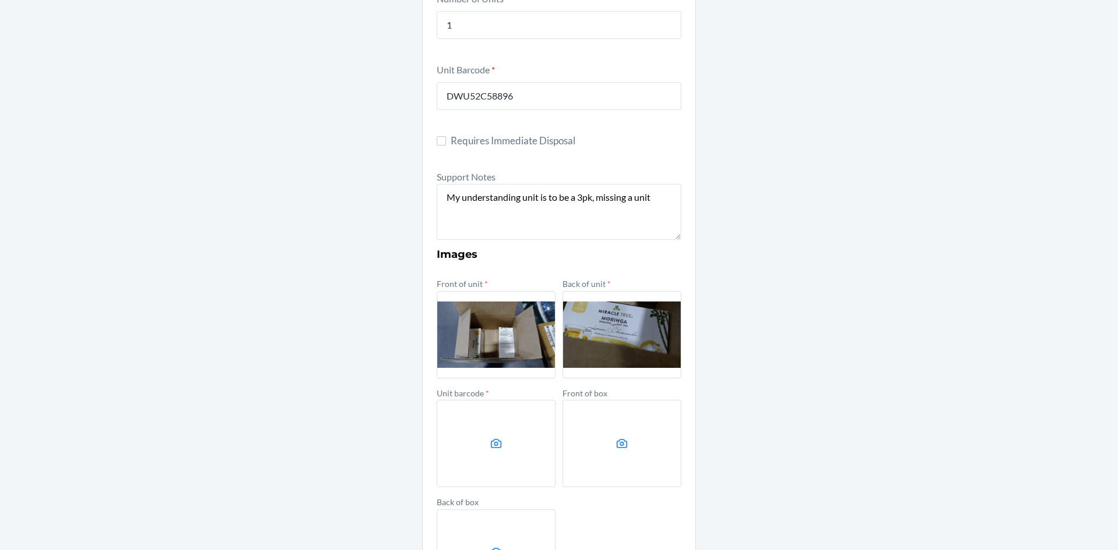
click at [492, 444] on icon at bounding box center [496, 443] width 13 height 13
click at [0, 0] on input "file" at bounding box center [0, 0] width 0 height 0
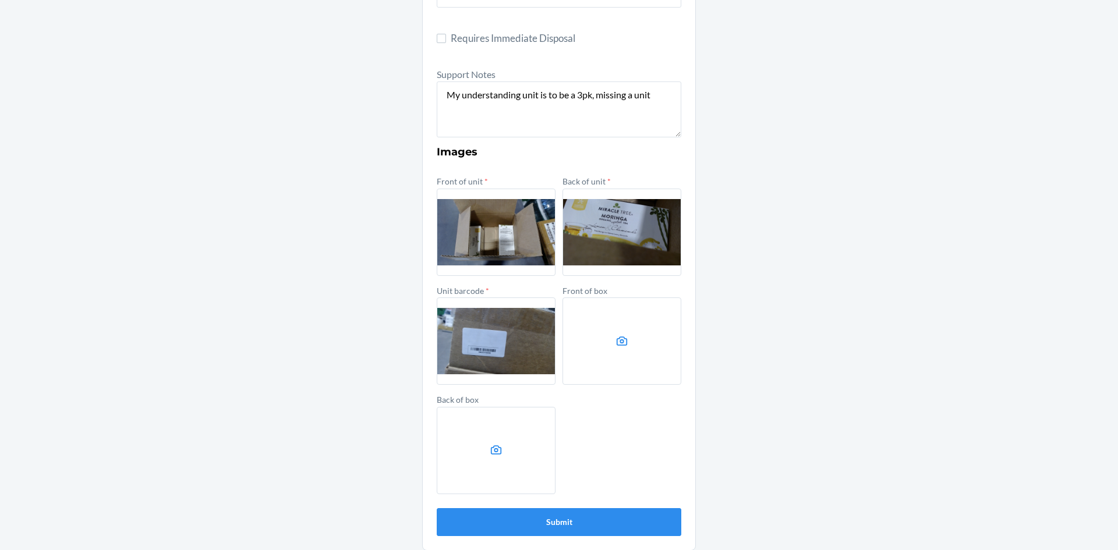
scroll to position [343, 0]
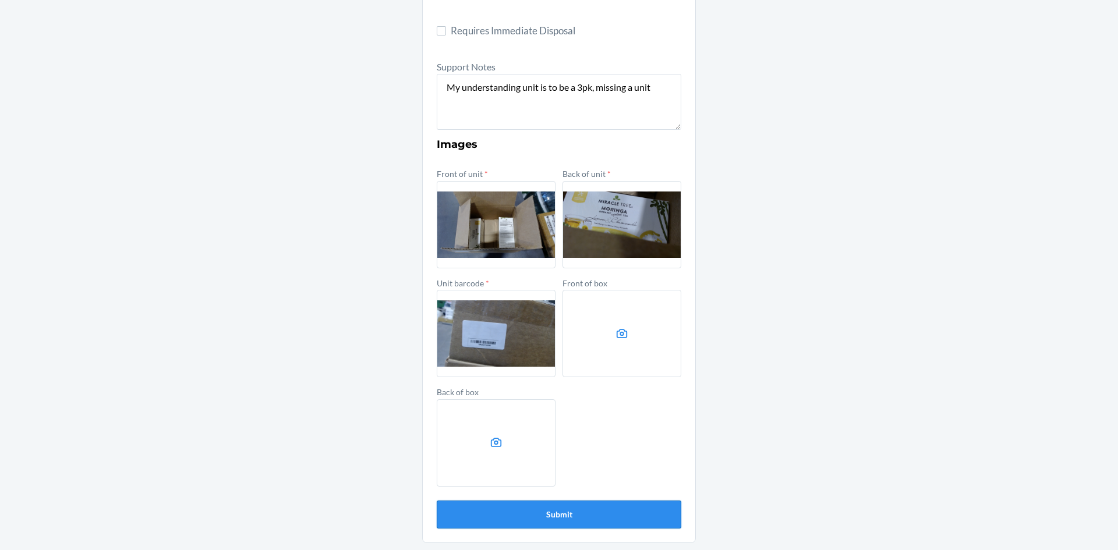
click at [585, 516] on button "Submit" at bounding box center [559, 515] width 245 height 28
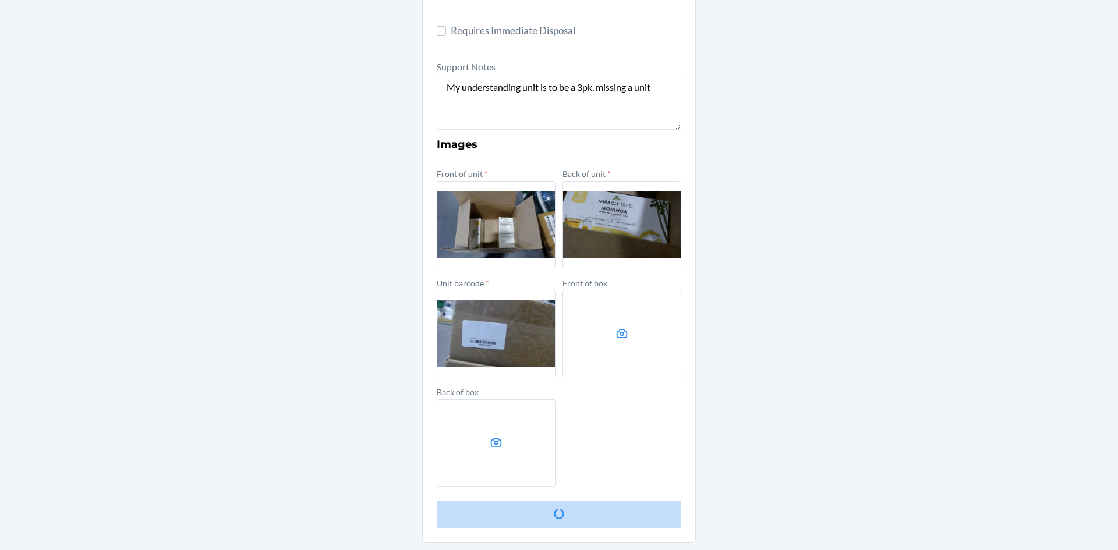
scroll to position [0, 0]
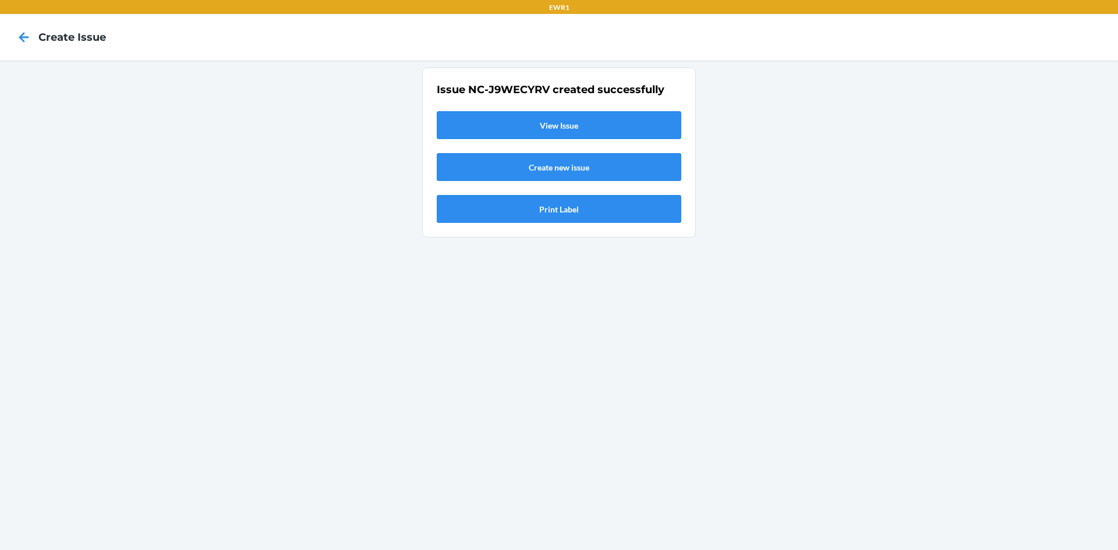
click at [653, 126] on link "View Issue" at bounding box center [559, 125] width 245 height 28
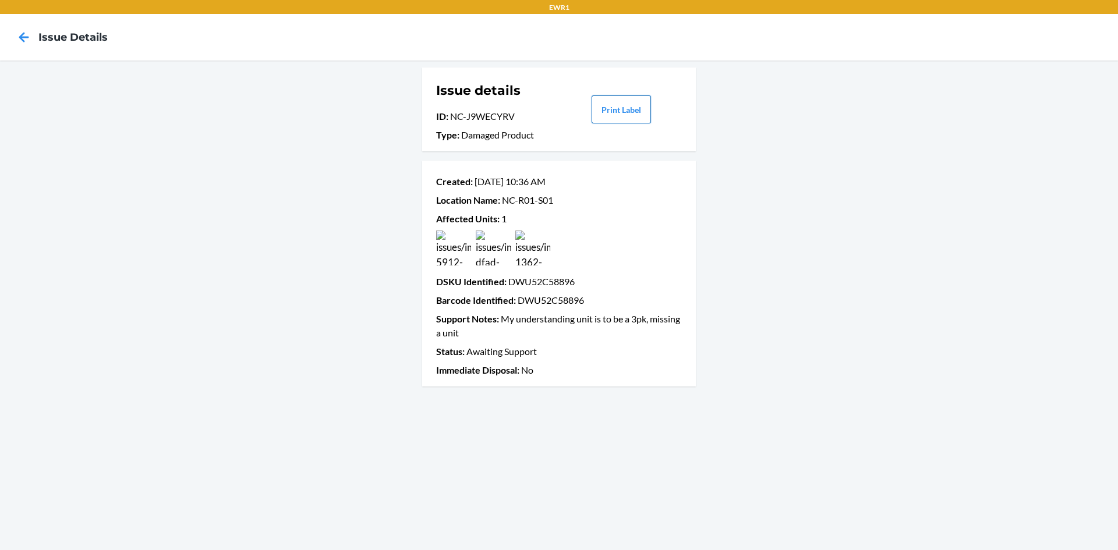
click at [616, 108] on button "Print Label" at bounding box center [621, 110] width 59 height 28
click at [12, 36] on div at bounding box center [23, 37] width 29 height 29
click at [17, 36] on icon at bounding box center [24, 37] width 20 height 20
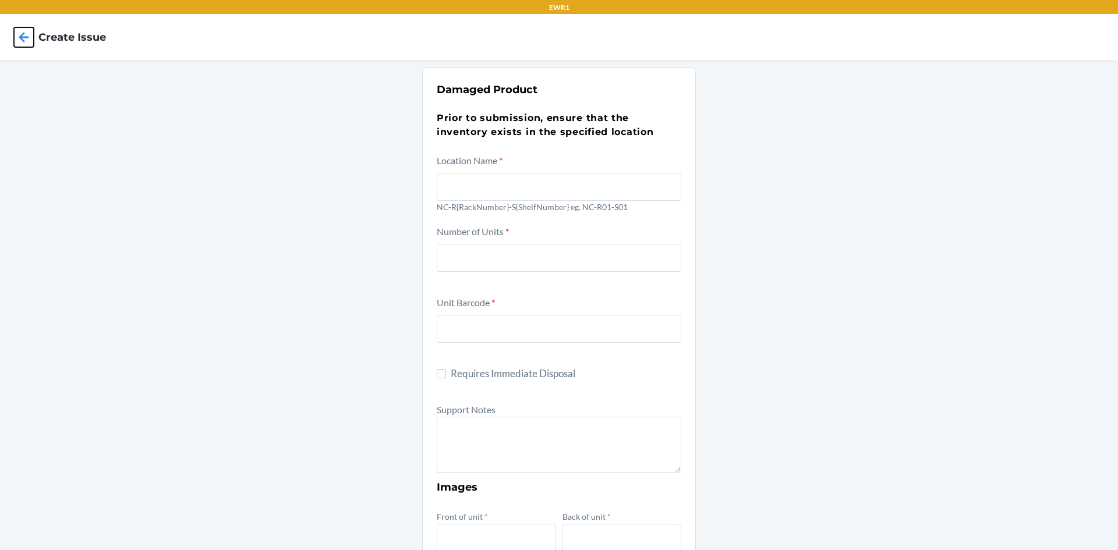
click at [17, 36] on icon at bounding box center [24, 37] width 20 height 20
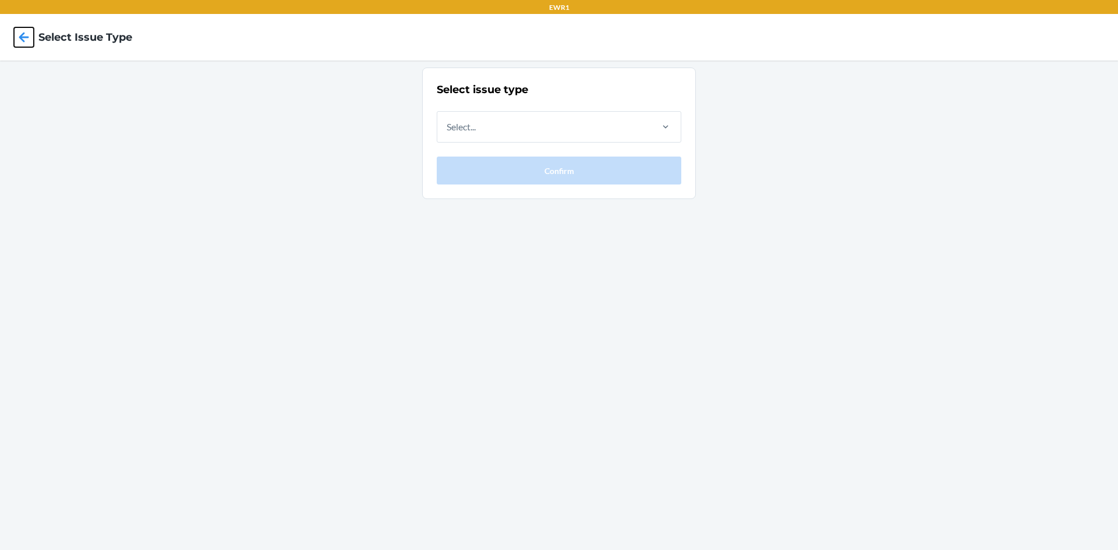
click at [18, 36] on icon at bounding box center [24, 37] width 20 height 20
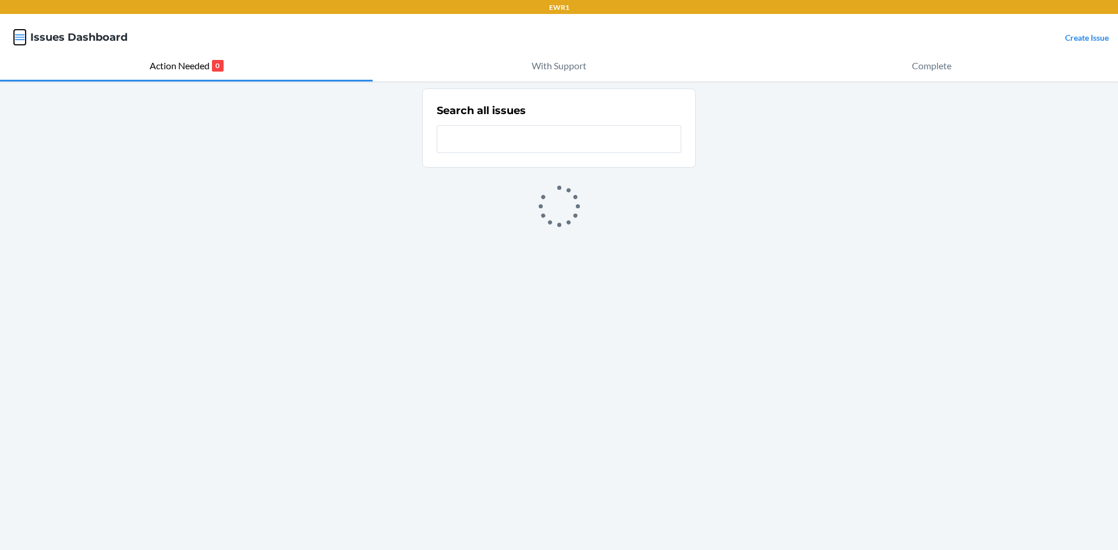
click at [18, 36] on icon "button" at bounding box center [20, 37] width 12 height 12
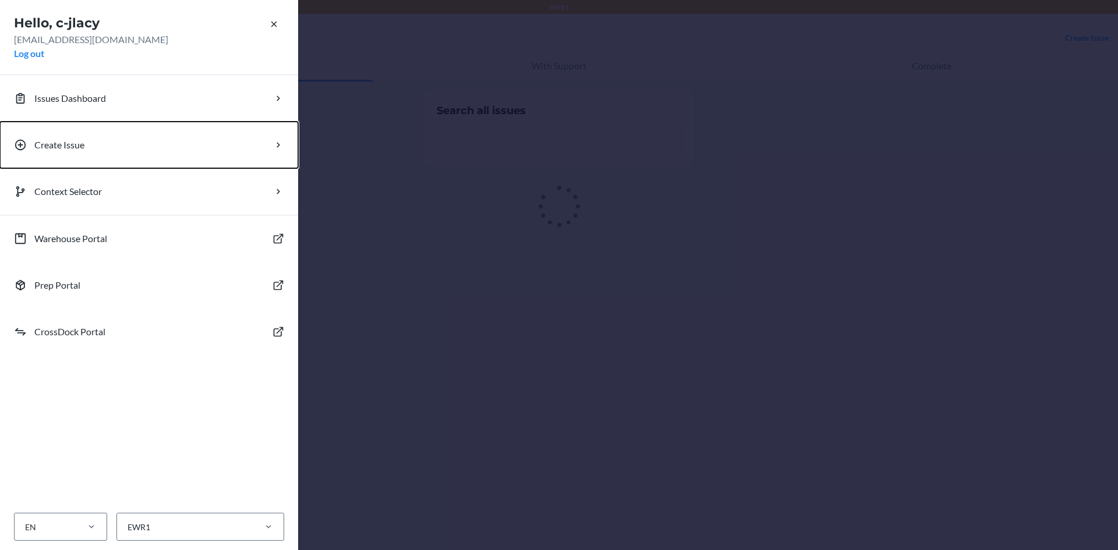
click at [63, 139] on p "Create Issue" at bounding box center [59, 145] width 50 height 14
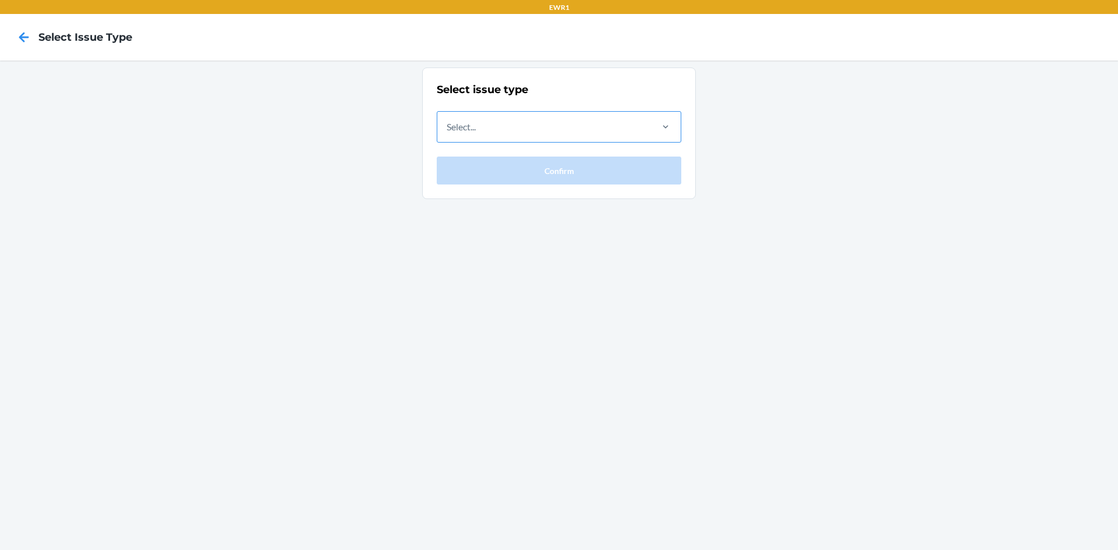
click at [470, 125] on div "Select..." at bounding box center [461, 127] width 29 height 14
click at [448, 125] on input "Select..." at bounding box center [447, 127] width 1 height 14
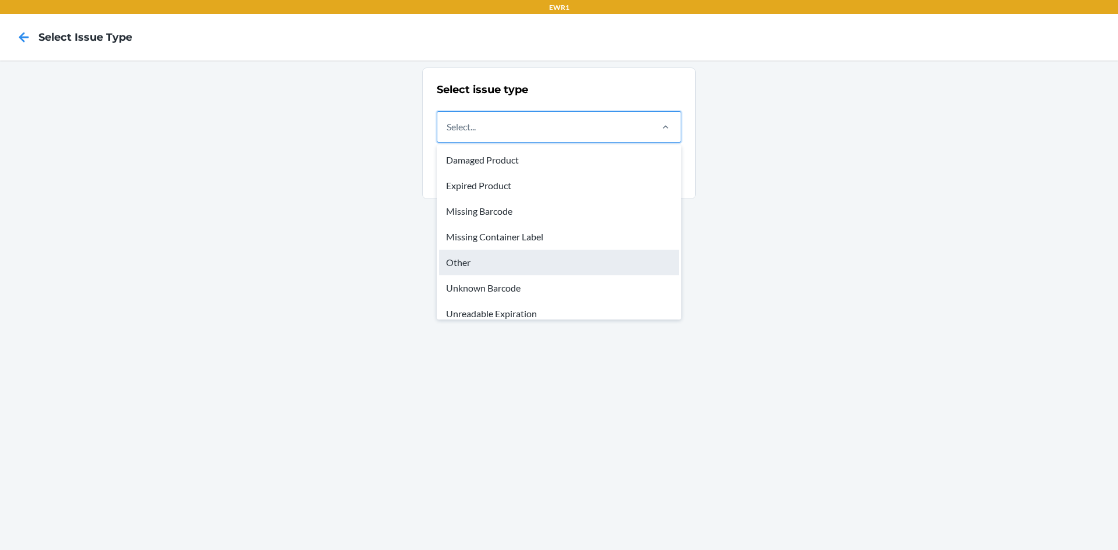
click at [486, 268] on div "Other" at bounding box center [559, 263] width 240 height 26
click at [448, 134] on input "option Other focused, 5 of 8. 8 results available. Use Up and Down to choose op…" at bounding box center [447, 127] width 1 height 14
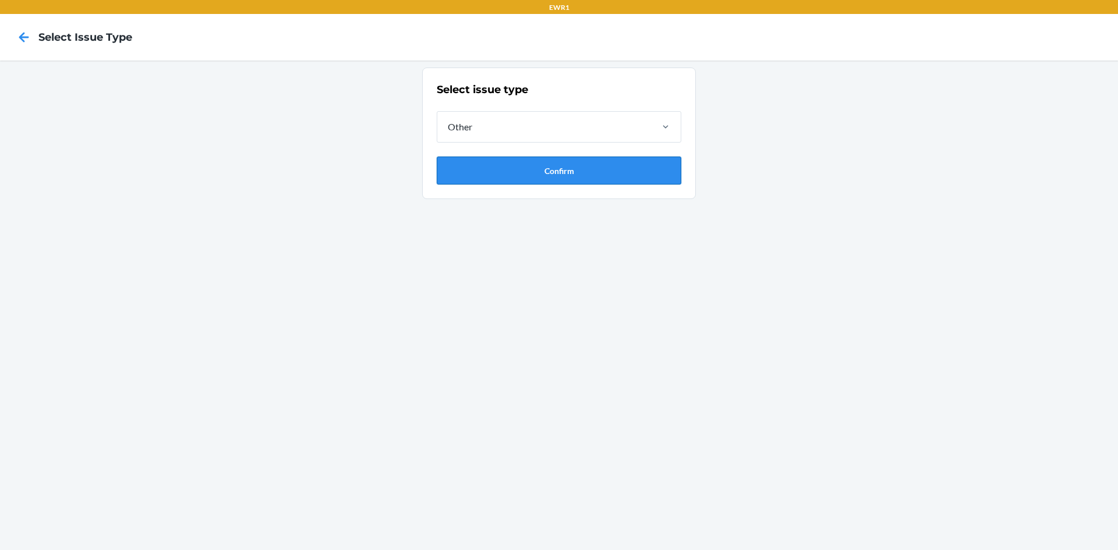
click at [521, 168] on button "Confirm" at bounding box center [559, 171] width 245 height 28
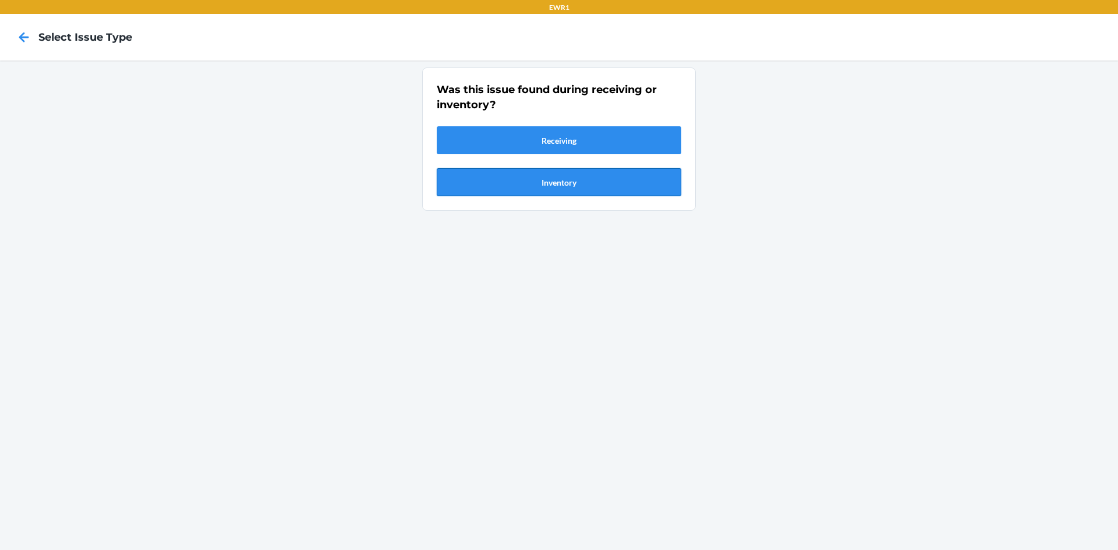
click at [512, 183] on button "Inventory" at bounding box center [559, 182] width 245 height 28
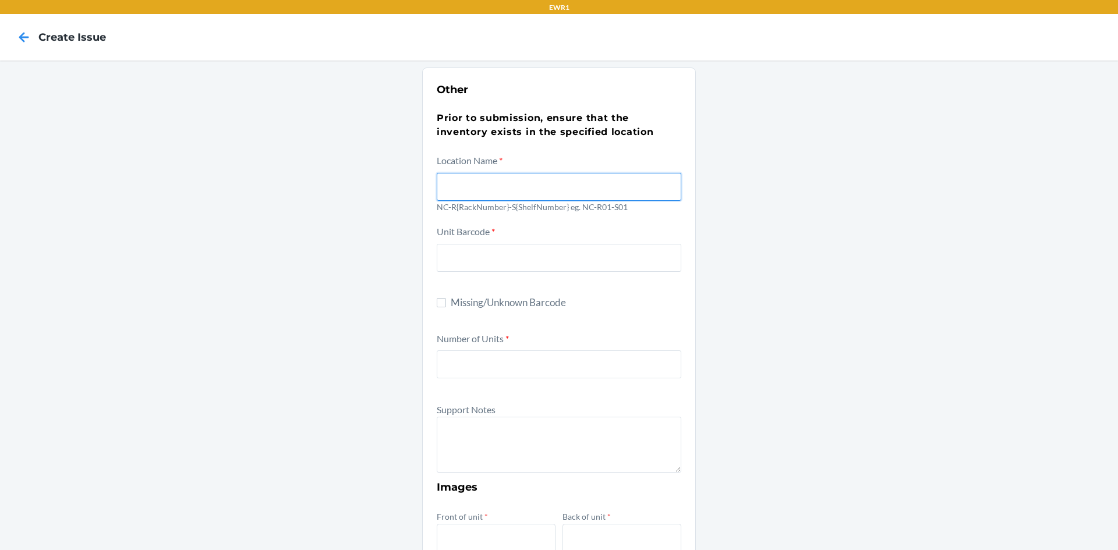
click at [496, 193] on input "text" at bounding box center [559, 187] width 245 height 28
type input "NC-R01-S01"
drag, startPoint x: 857, startPoint y: 253, endPoint x: 703, endPoint y: 319, distance: 167.6
click at [859, 253] on div "Other Prior to submission, ensure that the inventory exists in the specified lo…" at bounding box center [559, 423] width 1118 height 724
click at [442, 302] on label "Missing/Unknown Barcode" at bounding box center [559, 302] width 245 height 15
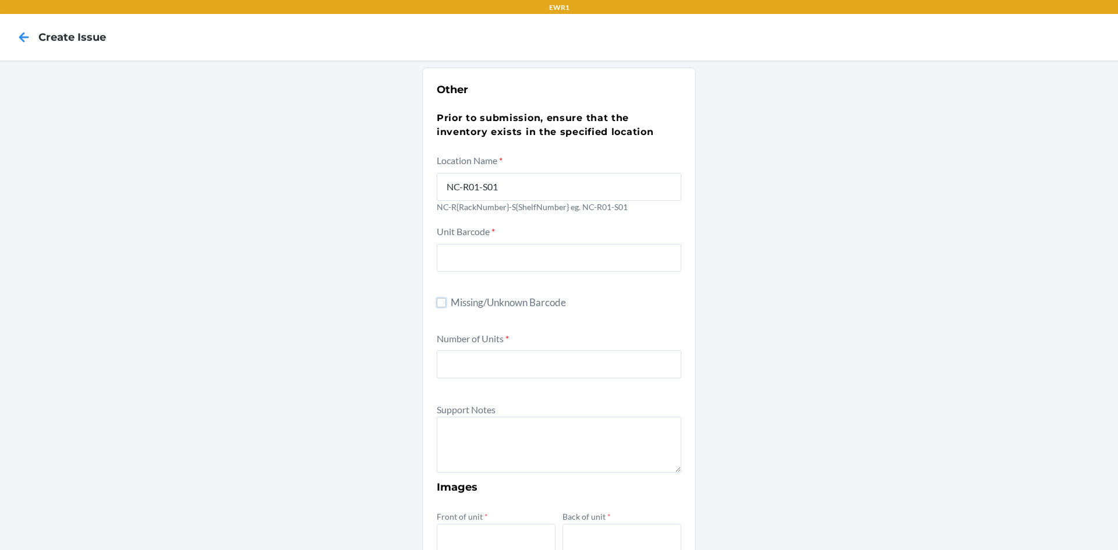
click at [442, 302] on input "Missing/Unknown Barcode" at bounding box center [441, 302] width 9 height 9
checkbox input "true"
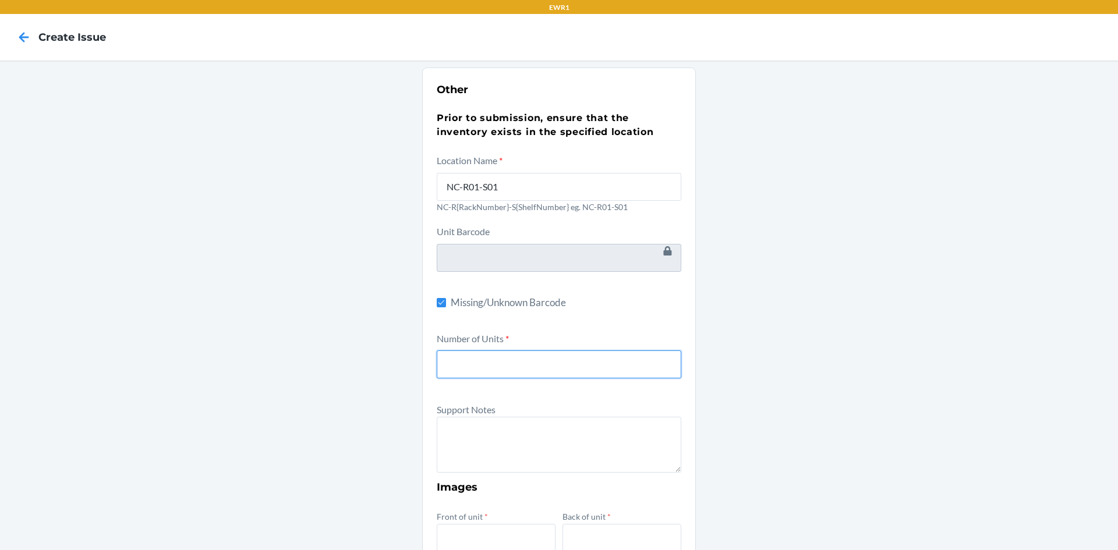
click at [478, 364] on input "number" at bounding box center [559, 365] width 245 height 28
type input "1"
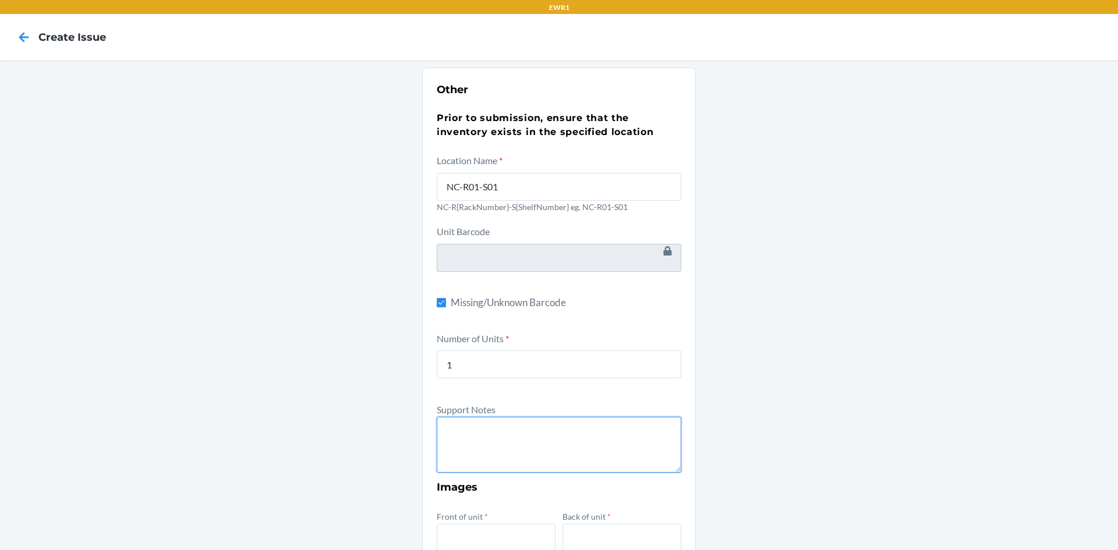
click at [484, 424] on textarea at bounding box center [559, 445] width 245 height 56
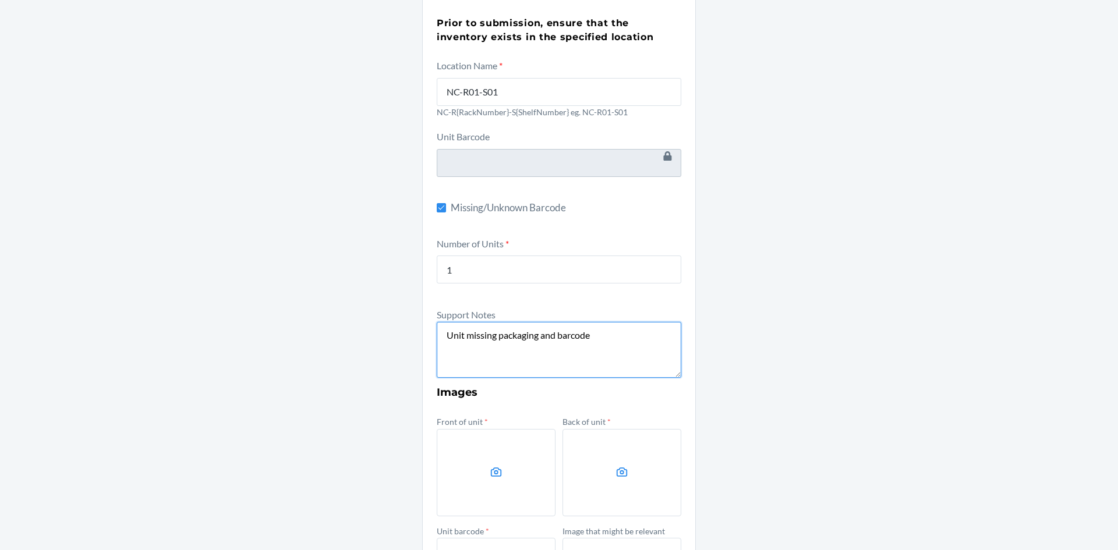
scroll to position [234, 0]
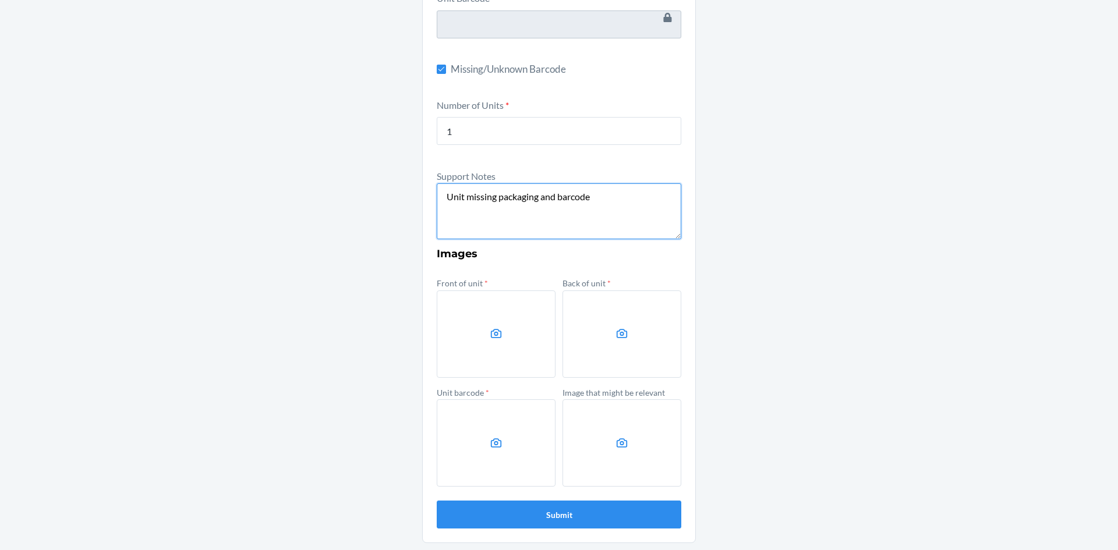
type textarea "Unit missing packaging and barcode"
click at [507, 343] on label at bounding box center [496, 334] width 119 height 87
click at [0, 0] on input "file" at bounding box center [0, 0] width 0 height 0
click at [617, 327] on label at bounding box center [622, 334] width 119 height 87
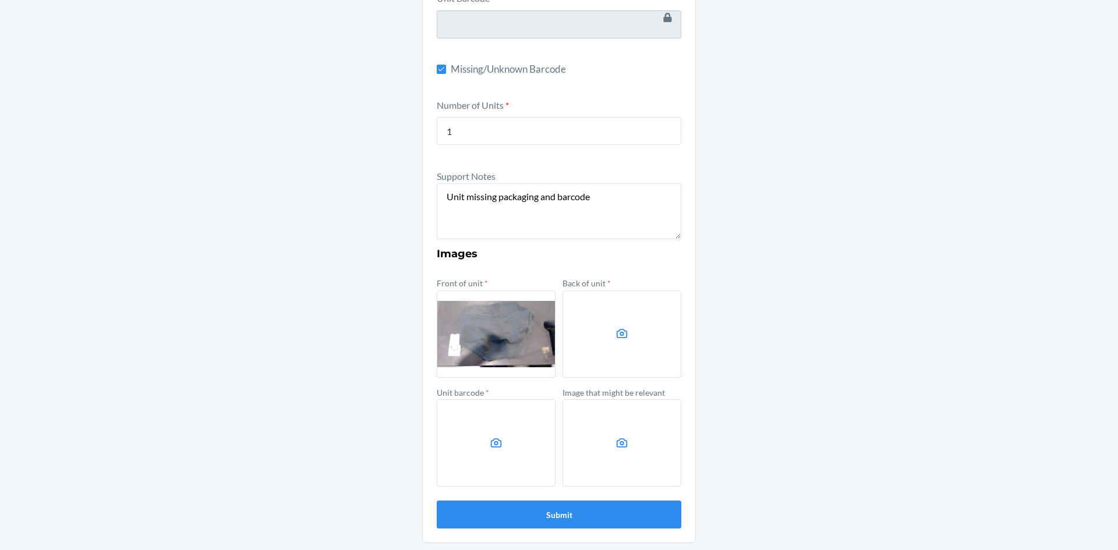
click at [0, 0] on input "file" at bounding box center [0, 0] width 0 height 0
click at [516, 419] on label at bounding box center [496, 443] width 119 height 87
click at [0, 0] on input "file" at bounding box center [0, 0] width 0 height 0
click at [556, 510] on button "Submit" at bounding box center [559, 515] width 245 height 28
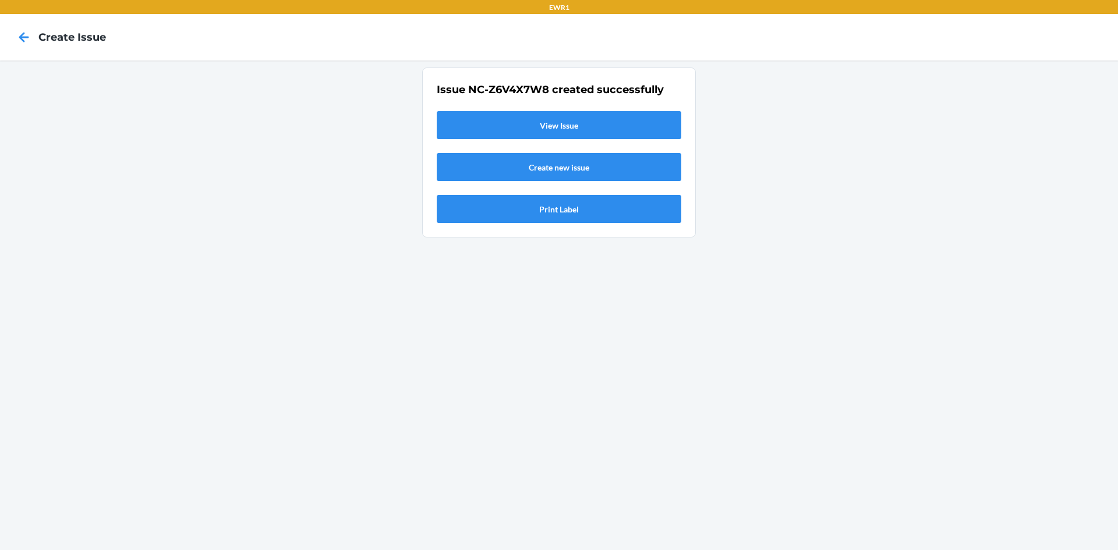
scroll to position [0, 0]
click at [571, 133] on link "View Issue" at bounding box center [559, 125] width 245 height 28
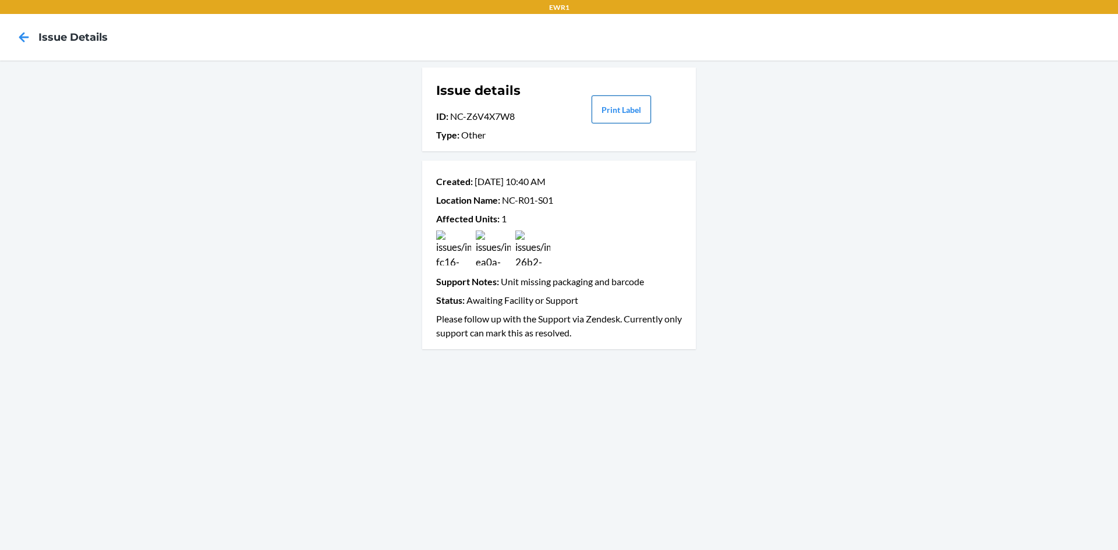
click at [611, 111] on button "Print Label" at bounding box center [621, 110] width 59 height 28
click at [22, 42] on icon at bounding box center [24, 37] width 20 height 20
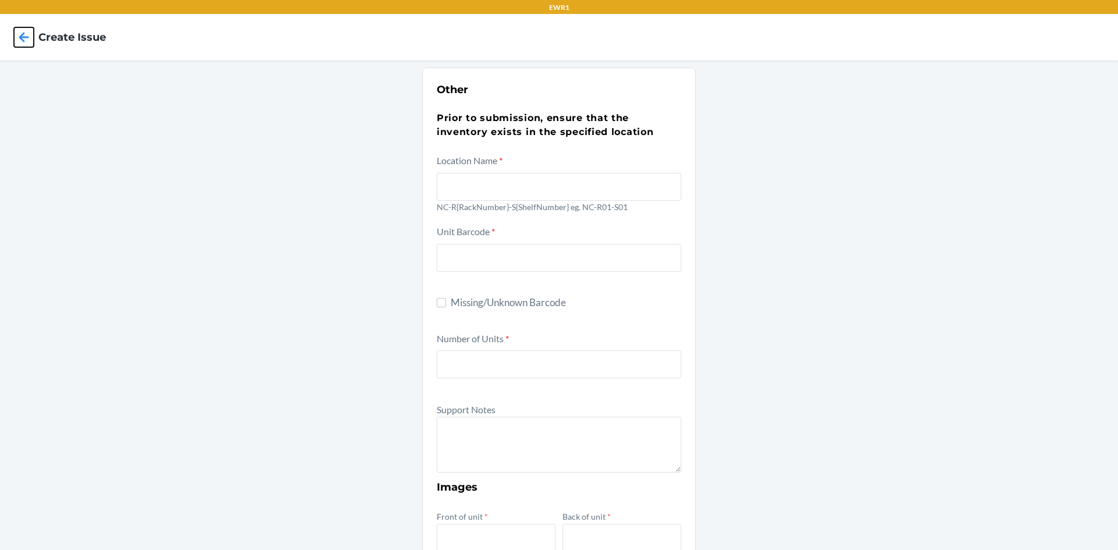
click at [22, 42] on icon at bounding box center [24, 37] width 20 height 20
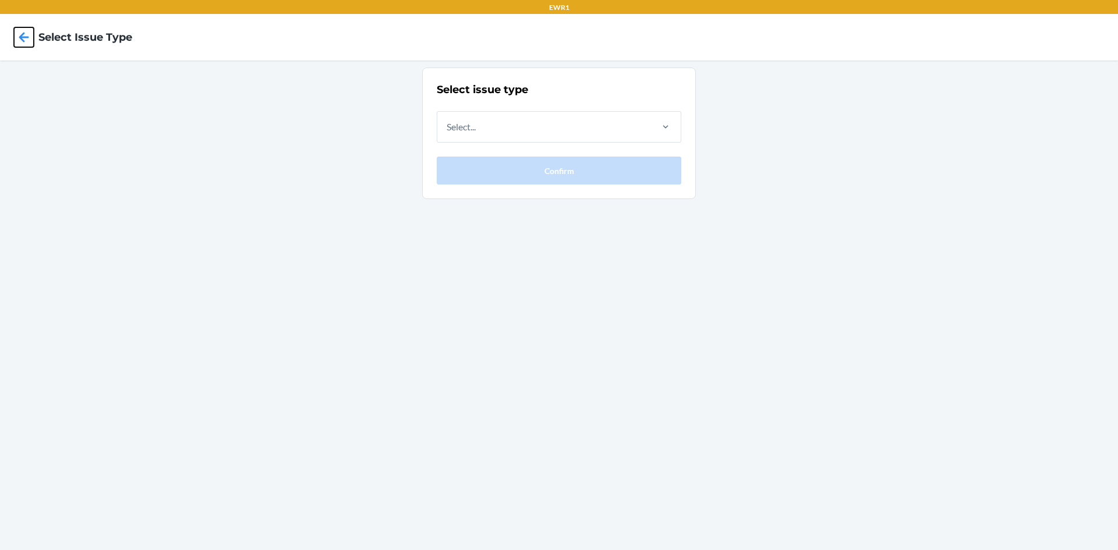
click at [22, 42] on icon at bounding box center [24, 37] width 20 height 20
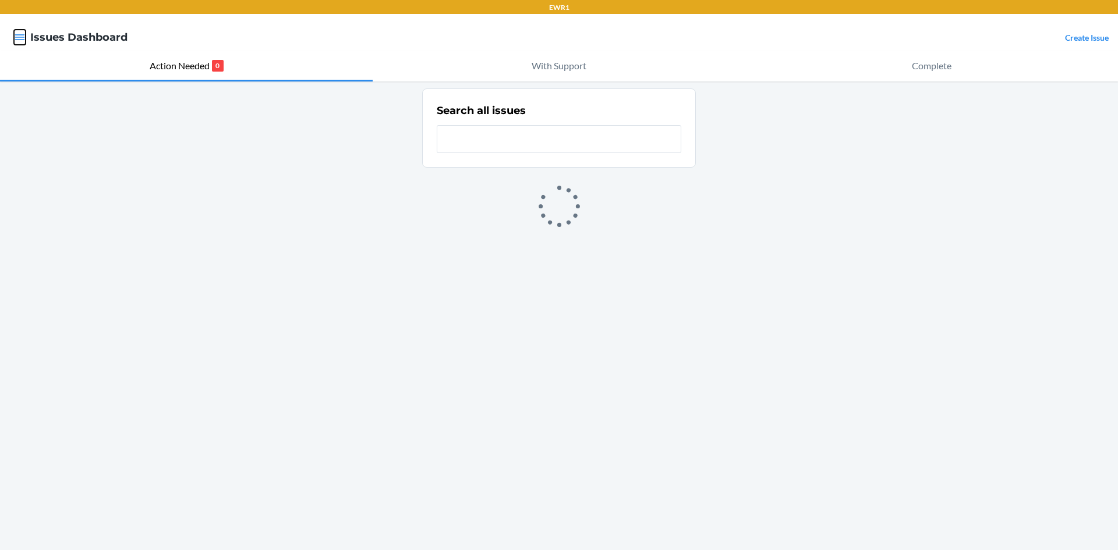
click at [22, 41] on icon "button" at bounding box center [20, 37] width 12 height 12
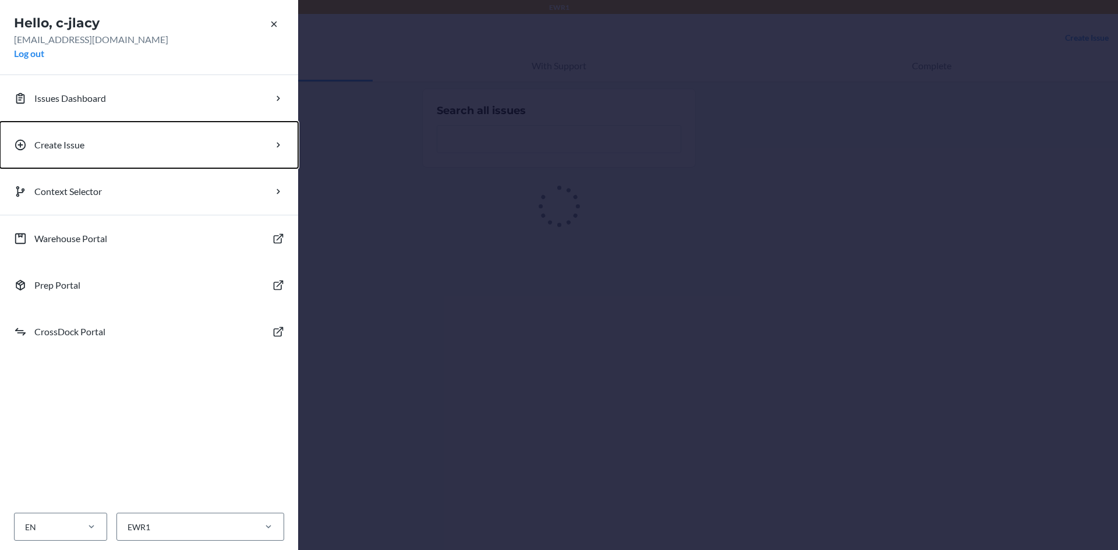
click at [52, 156] on button "Create Issue" at bounding box center [149, 145] width 298 height 47
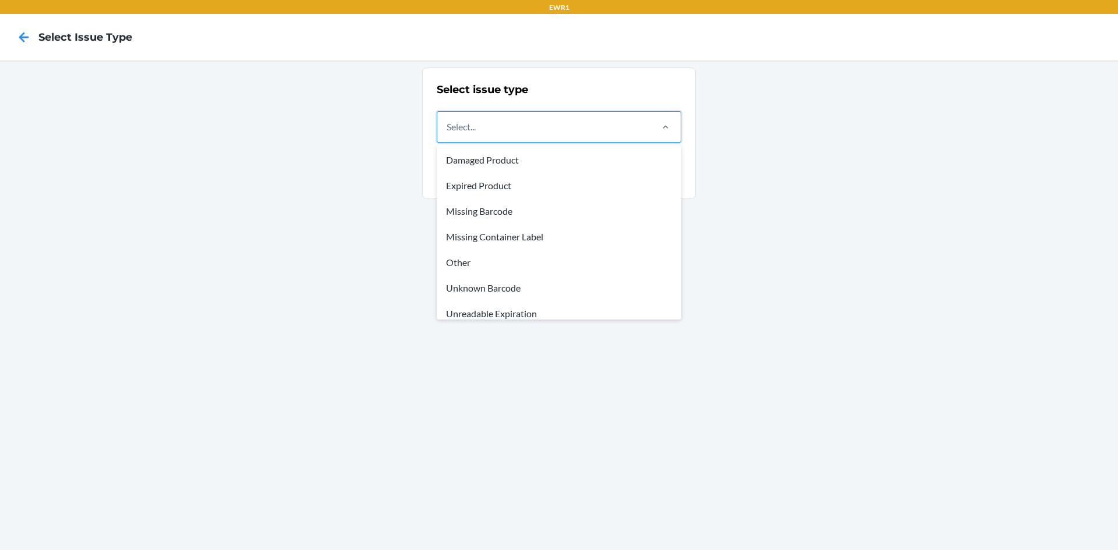
click at [616, 123] on div "Select..." at bounding box center [543, 127] width 213 height 30
click at [448, 123] on input "option Damaged Product focused, 1 of 8. 8 results available. Use Up and Down to…" at bounding box center [447, 127] width 1 height 14
click at [514, 262] on div "Other" at bounding box center [559, 263] width 240 height 26
click at [448, 134] on input "option Other focused, 5 of 8. 8 results available. Use Up and Down to choose op…" at bounding box center [447, 127] width 1 height 14
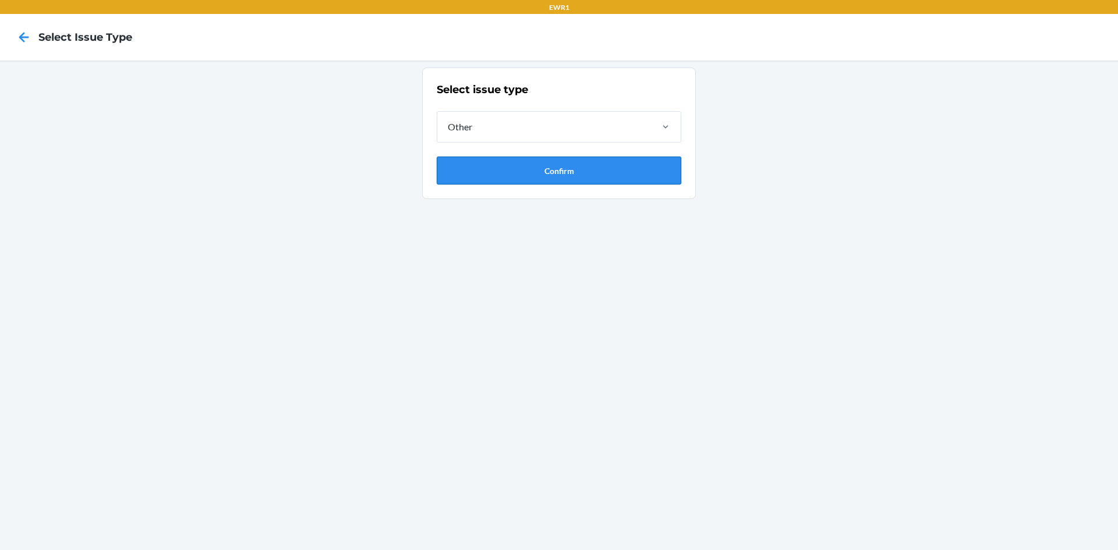
click at [527, 172] on button "Confirm" at bounding box center [559, 171] width 245 height 28
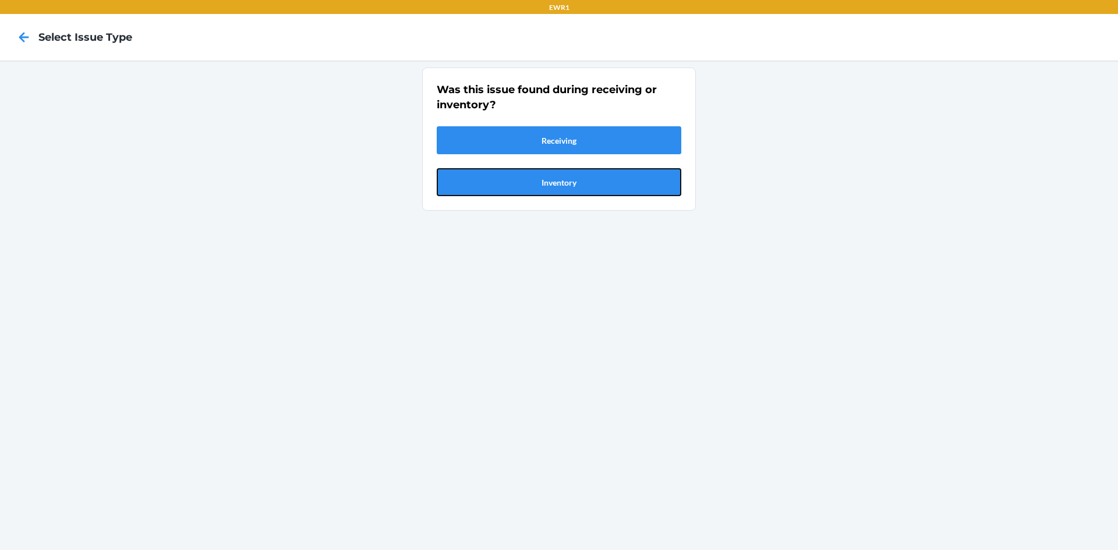
click at [581, 209] on section "Was this issue found during receiving or inventory? Receiving Inventory" at bounding box center [559, 139] width 274 height 143
click at [601, 189] on button "Inventory" at bounding box center [559, 182] width 245 height 28
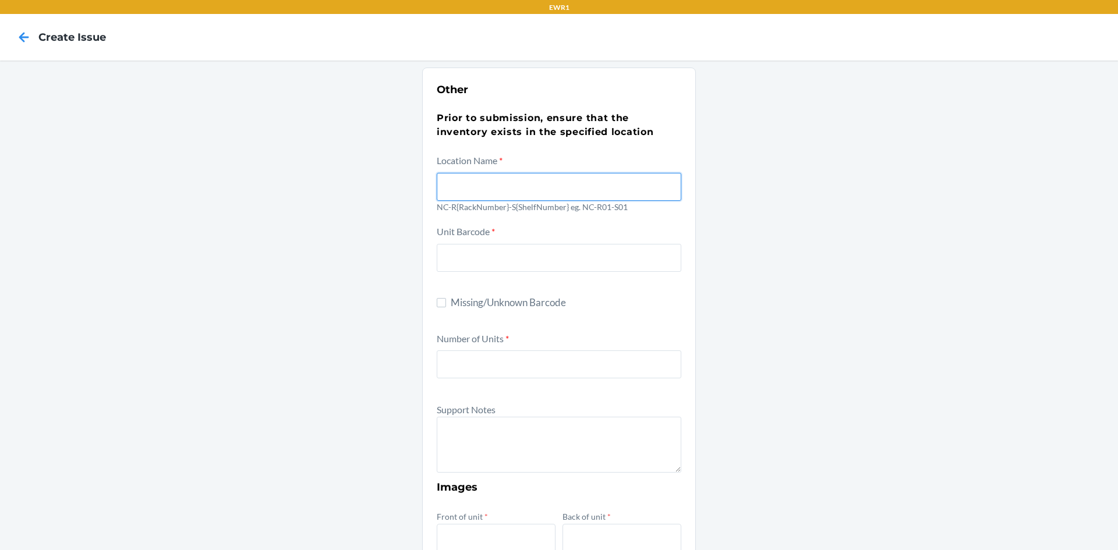
click at [489, 183] on input "text" at bounding box center [559, 187] width 245 height 28
type input "NC-R01-S01"
click at [878, 245] on div "Other Prior to submission, ensure that the inventory exists in the specified lo…" at bounding box center [559, 423] width 1118 height 724
click at [437, 305] on input "Missing/Unknown Barcode" at bounding box center [441, 302] width 9 height 9
checkbox input "true"
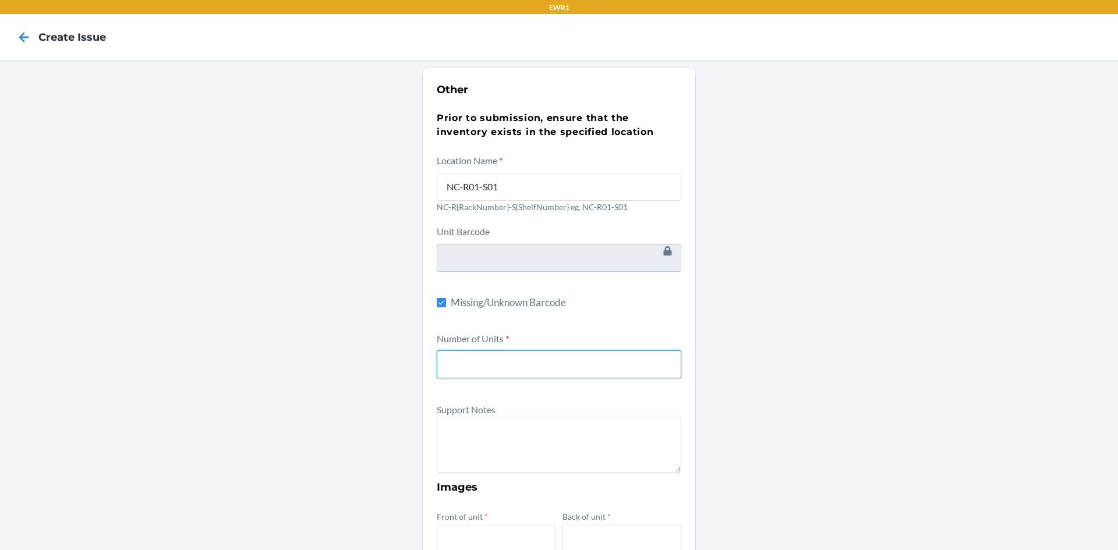
click at [446, 353] on input "number" at bounding box center [559, 365] width 245 height 28
type input "1"
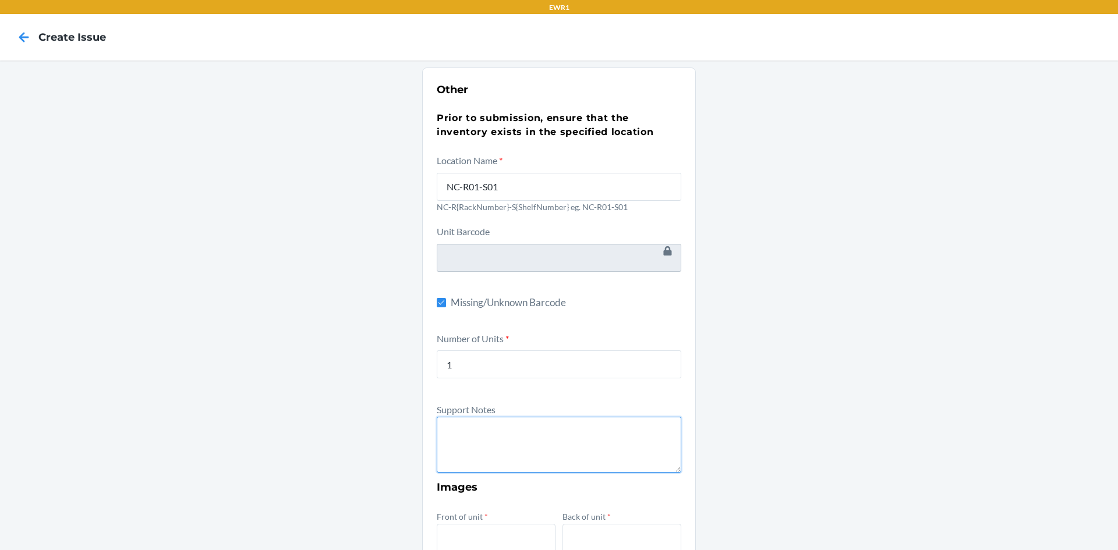
click at [493, 458] on textarea at bounding box center [559, 445] width 245 height 56
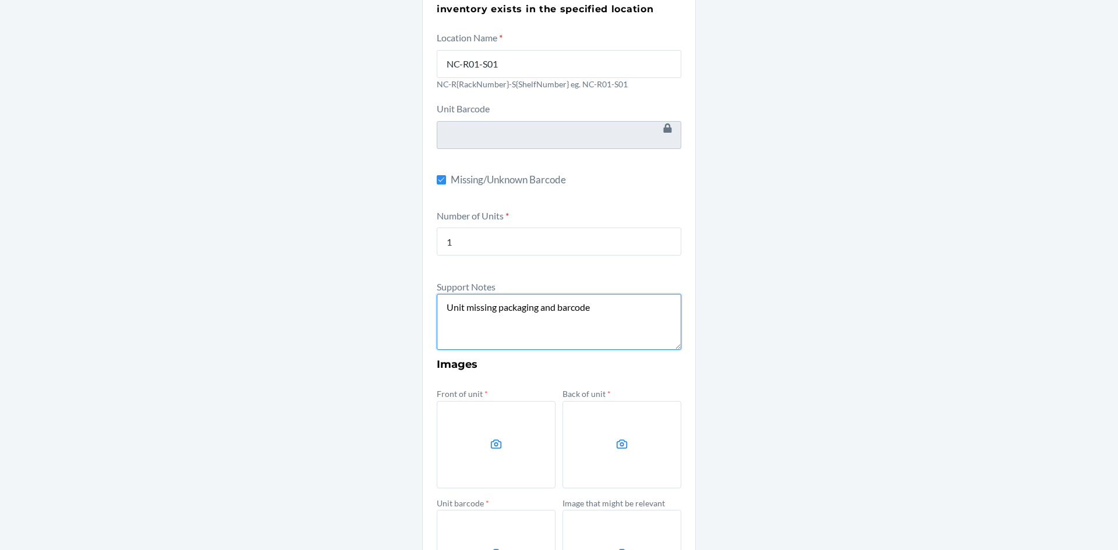
scroll to position [234, 0]
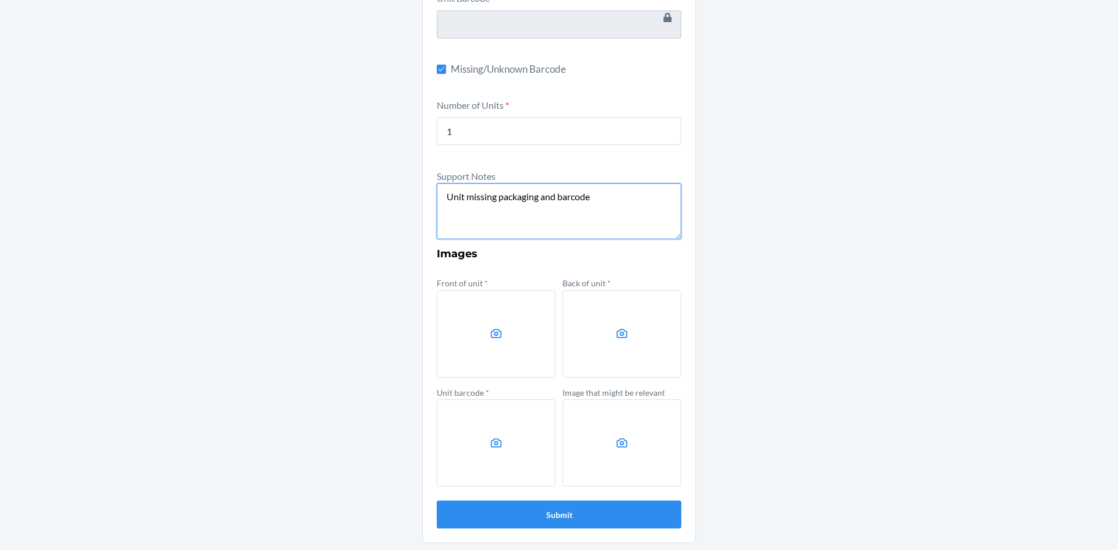
type textarea "Unit missing packaging and barcode"
click at [481, 316] on label at bounding box center [496, 334] width 119 height 87
click at [0, 0] on input "file" at bounding box center [0, 0] width 0 height 0
click at [625, 353] on label at bounding box center [622, 334] width 119 height 87
click at [0, 0] on input "file" at bounding box center [0, 0] width 0 height 0
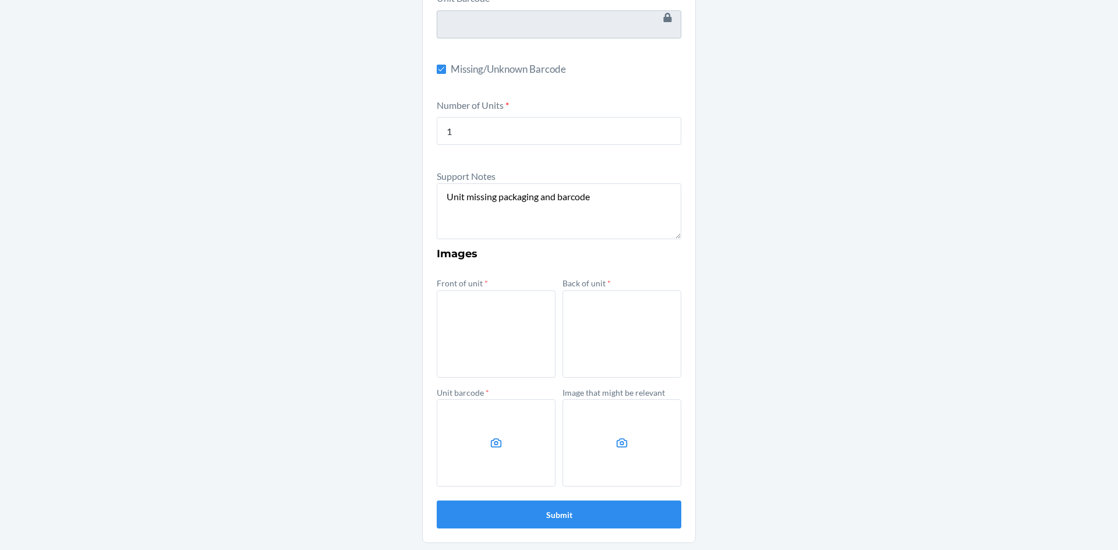
click at [544, 470] on label at bounding box center [496, 443] width 119 height 87
click at [0, 0] on input "file" at bounding box center [0, 0] width 0 height 0
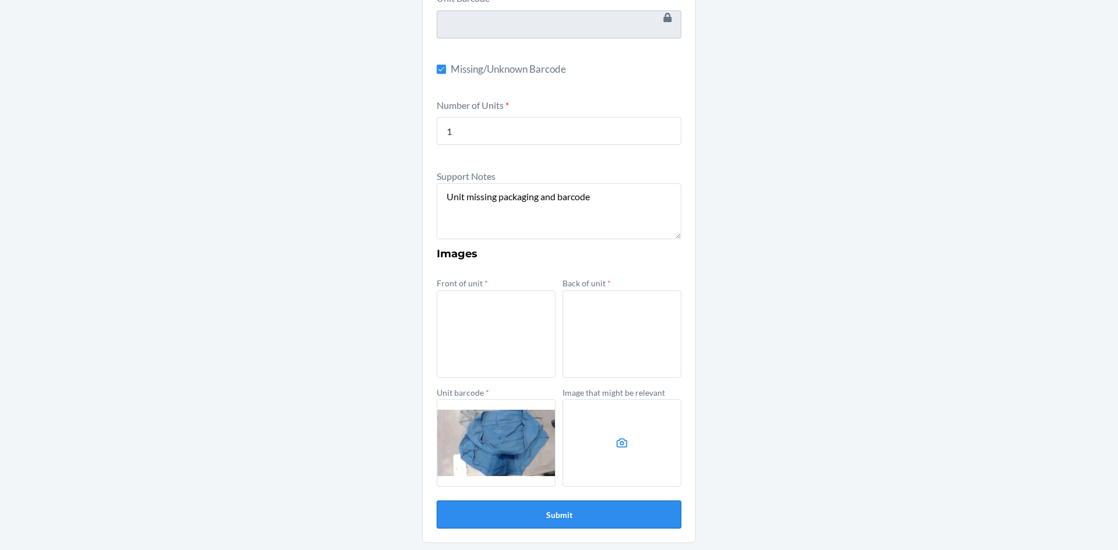
click at [623, 520] on button "Submit" at bounding box center [559, 515] width 245 height 28
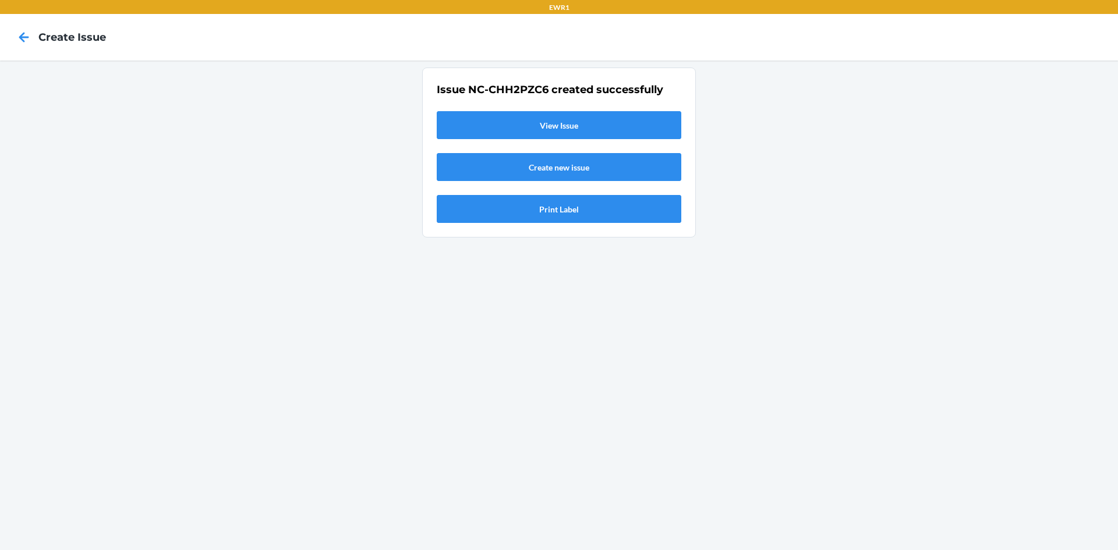
scroll to position [0, 0]
click at [617, 125] on link "View Issue" at bounding box center [559, 125] width 245 height 28
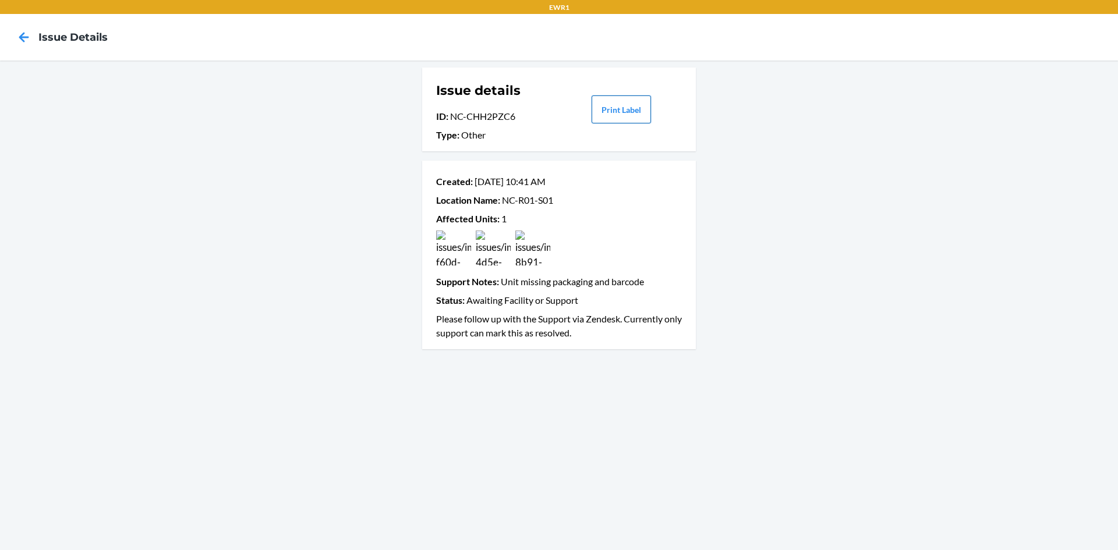
click at [623, 118] on button "Print Label" at bounding box center [621, 110] width 59 height 28
click at [344, 38] on nav "Issue details" at bounding box center [559, 37] width 1118 height 47
